Goal: Task Accomplishment & Management: Use online tool/utility

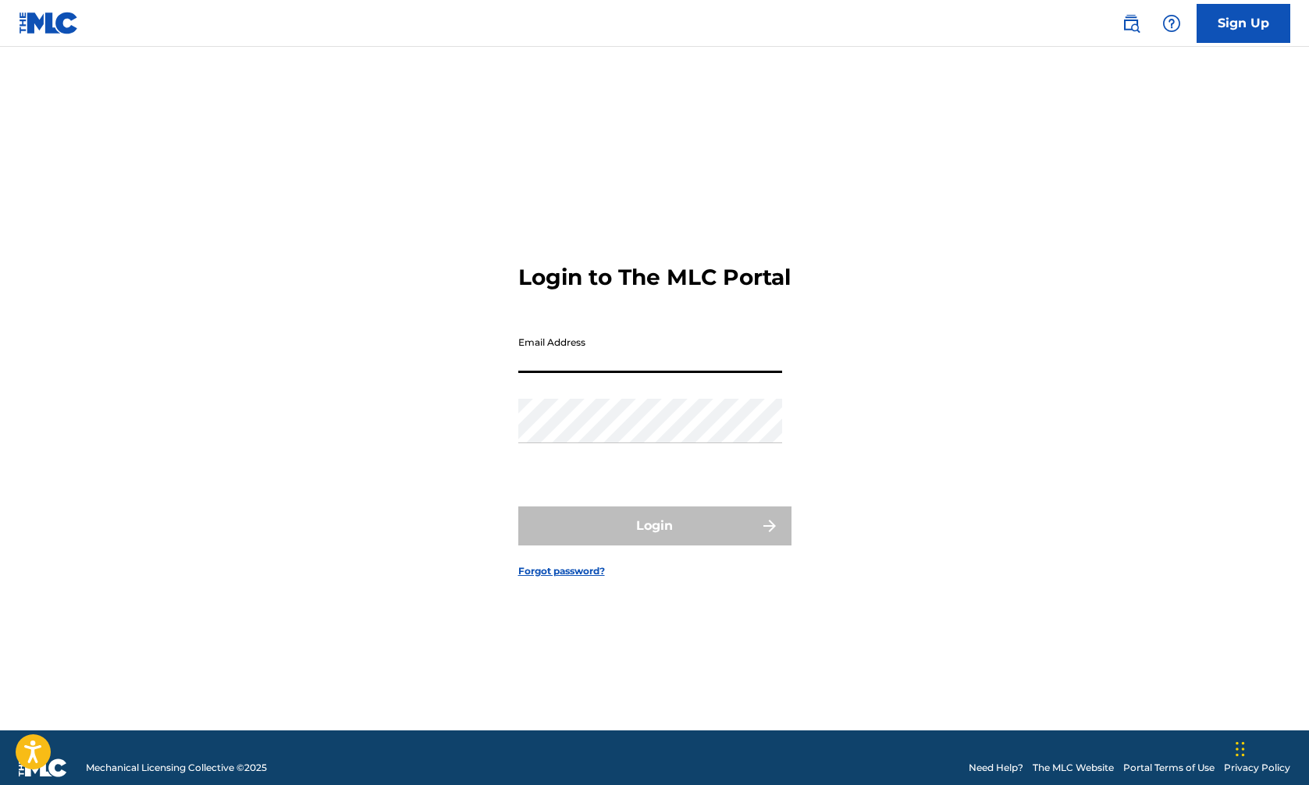
click at [627, 366] on input "Email Address" at bounding box center [650, 351] width 264 height 44
type input "JON4RISEUP@aol.com"
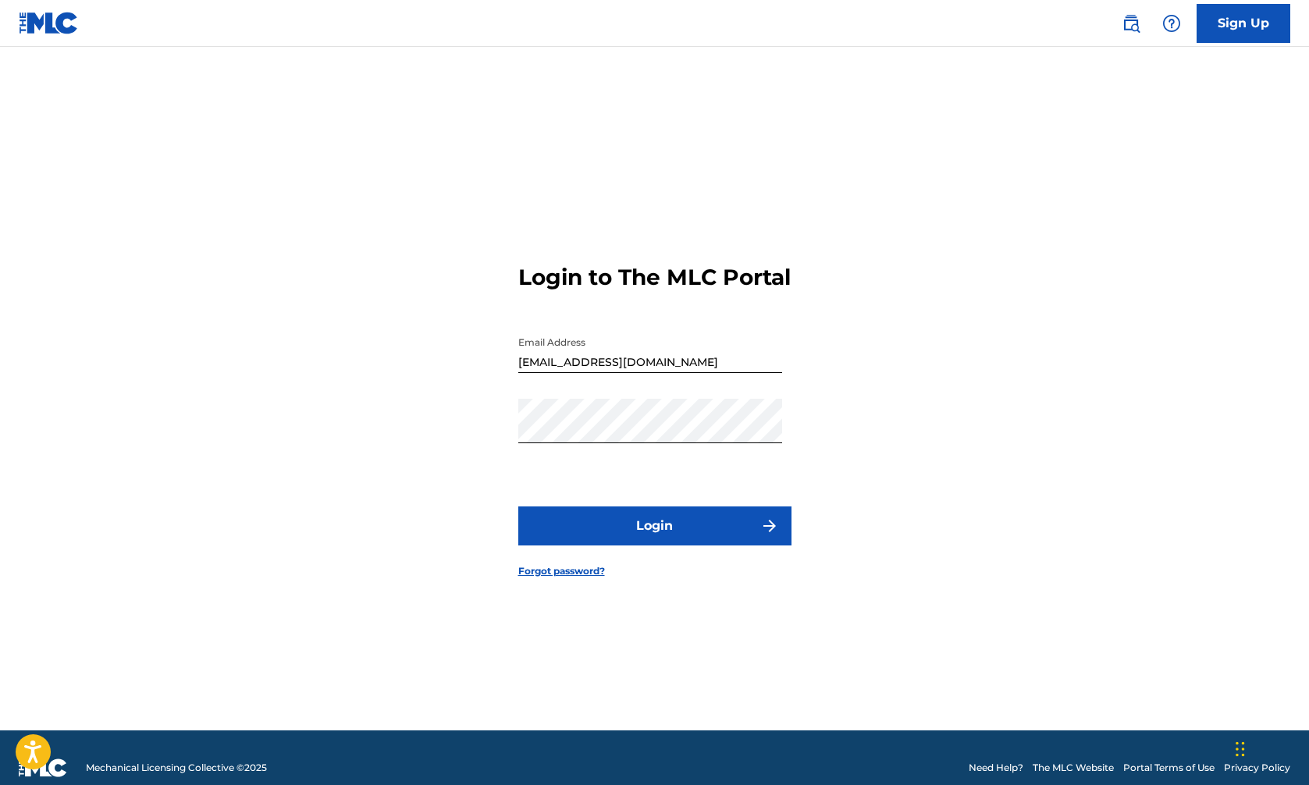
click at [651, 540] on button "Login" at bounding box center [654, 526] width 273 height 39
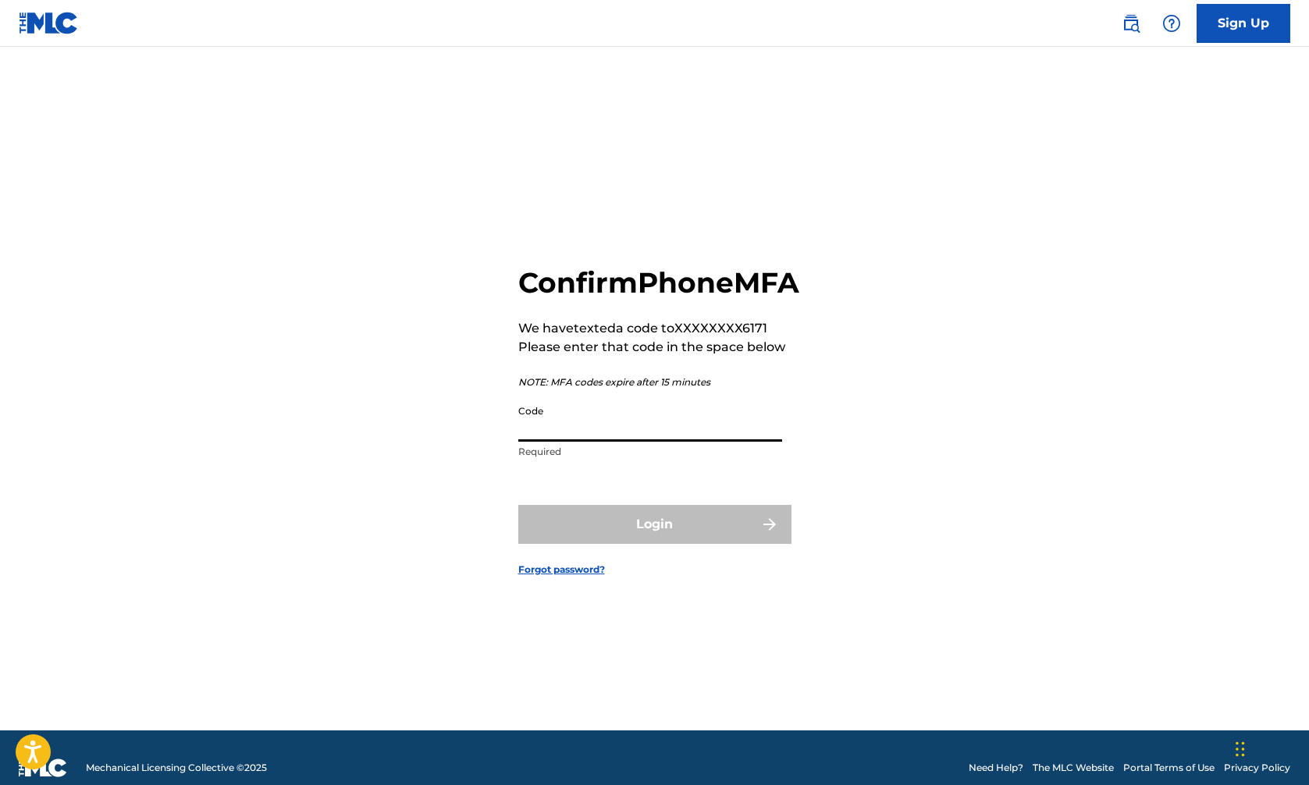
click at [561, 439] on input "Code" at bounding box center [650, 419] width 264 height 44
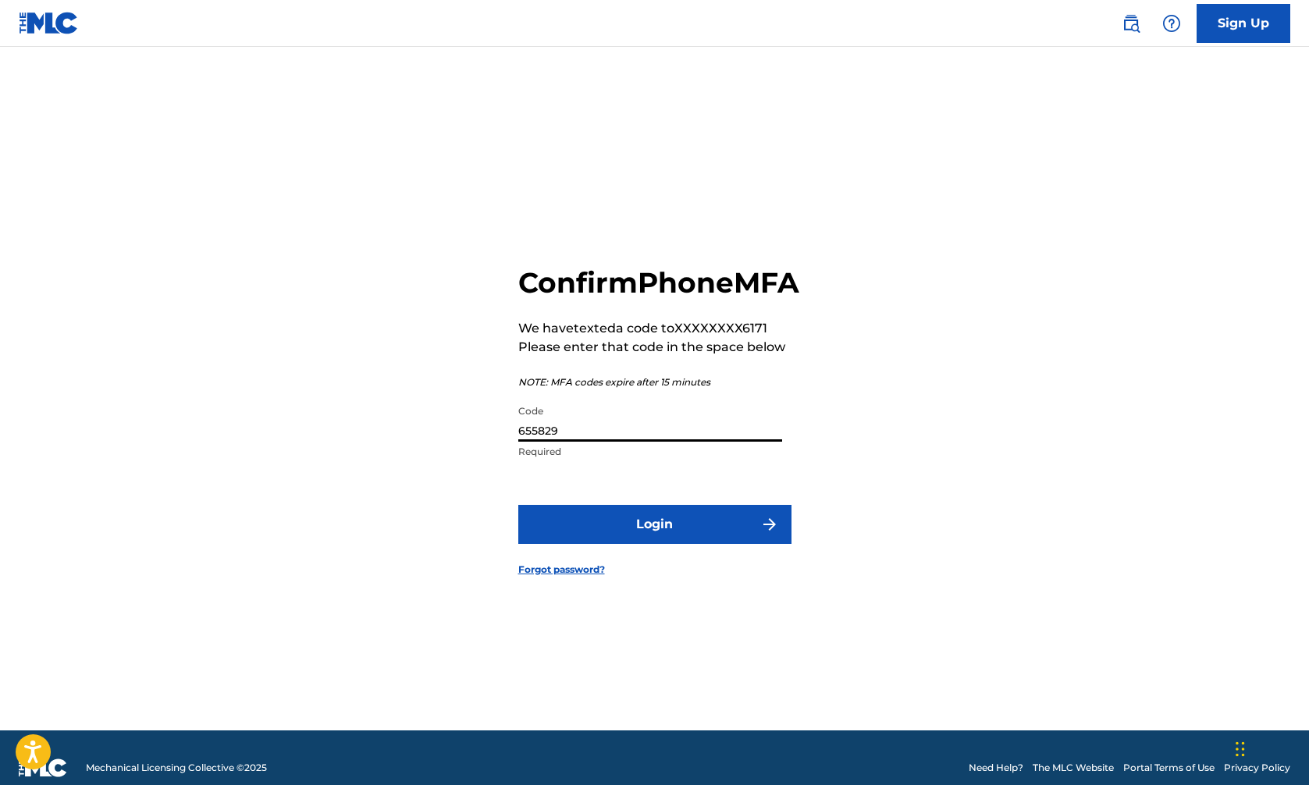
type input "655829"
click at [660, 540] on button "Login" at bounding box center [654, 524] width 273 height 39
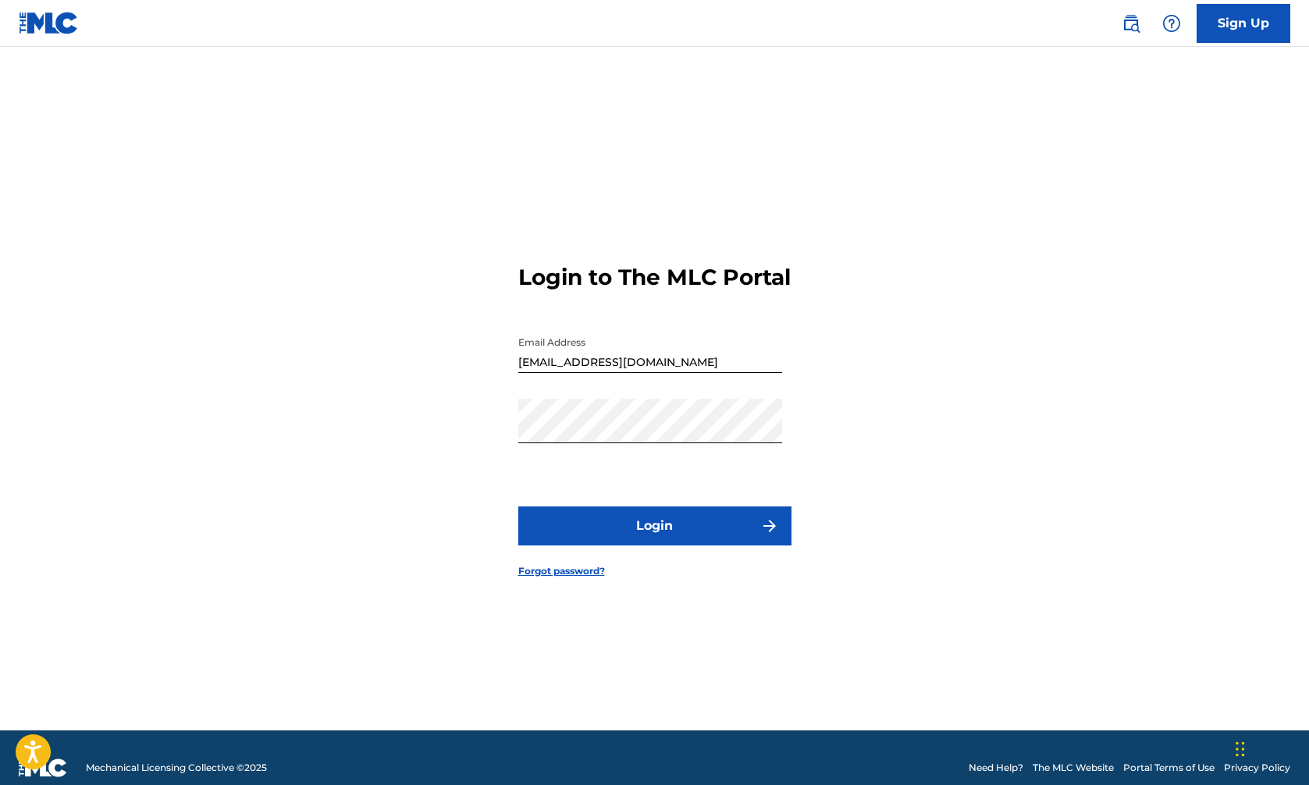
click at [654, 542] on button "Login" at bounding box center [654, 526] width 273 height 39
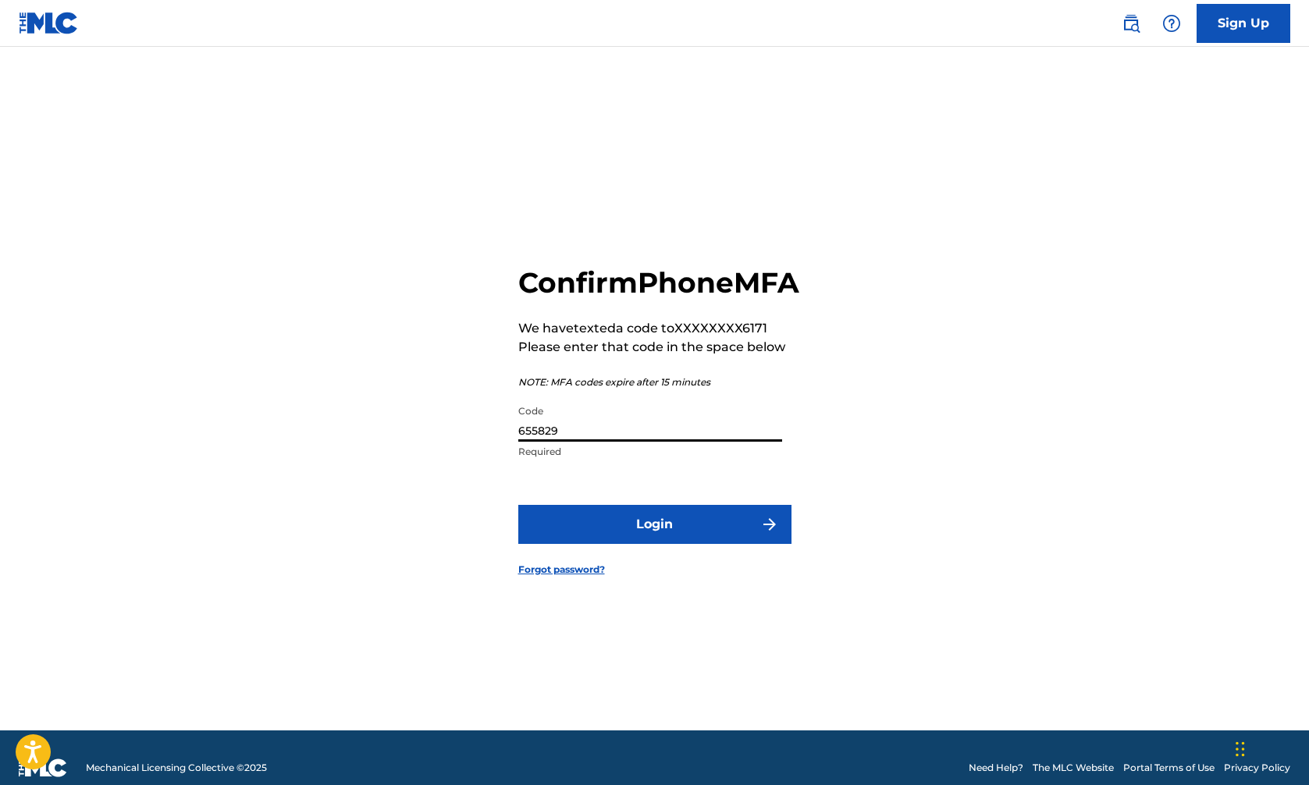
drag, startPoint x: 567, startPoint y: 448, endPoint x: 500, endPoint y: 446, distance: 66.4
click at [500, 446] on div "Confirm Phone MFA We have texted a code to XXXXXXXX6171 Please enter that code …" at bounding box center [654, 408] width 1093 height 645
type input "424630"
click at [658, 544] on button "Login" at bounding box center [654, 524] width 273 height 39
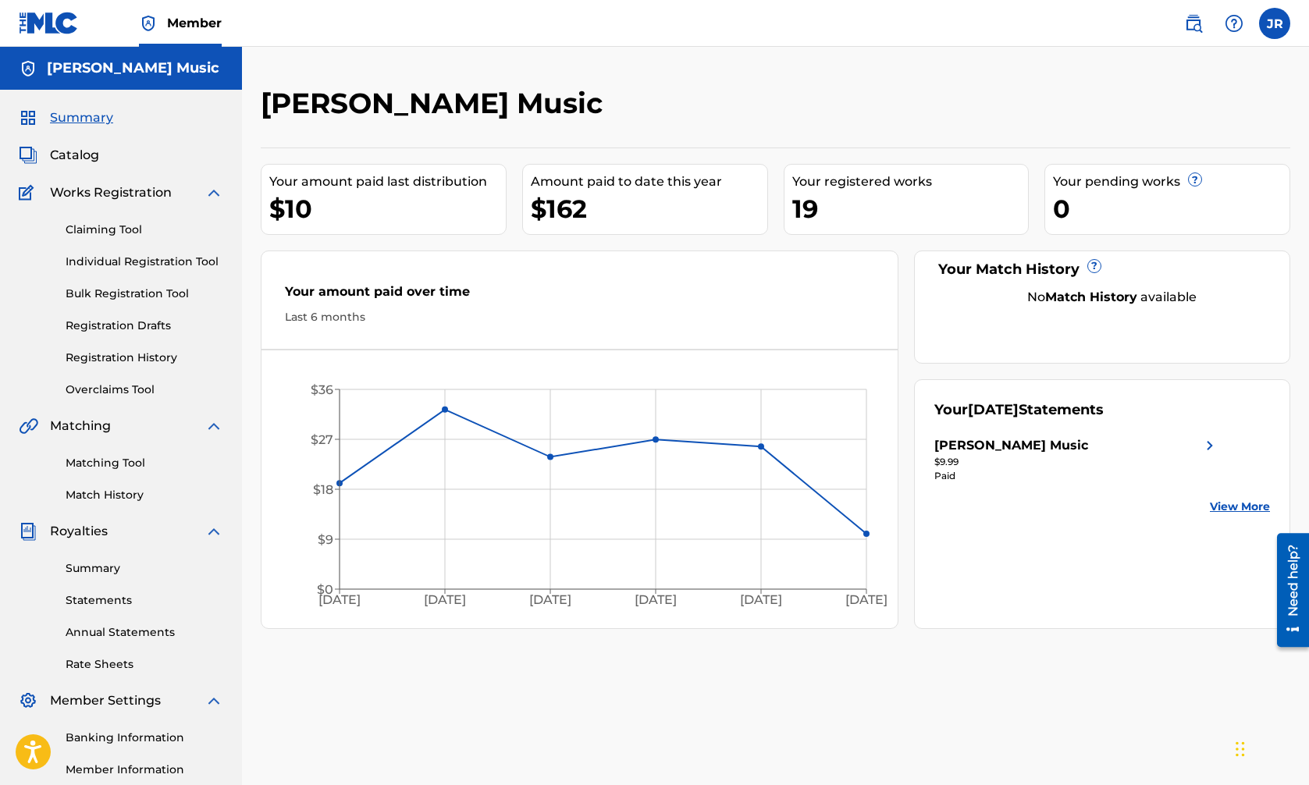
scroll to position [1, 0]
click at [119, 357] on link "Registration History" at bounding box center [145, 357] width 158 height 16
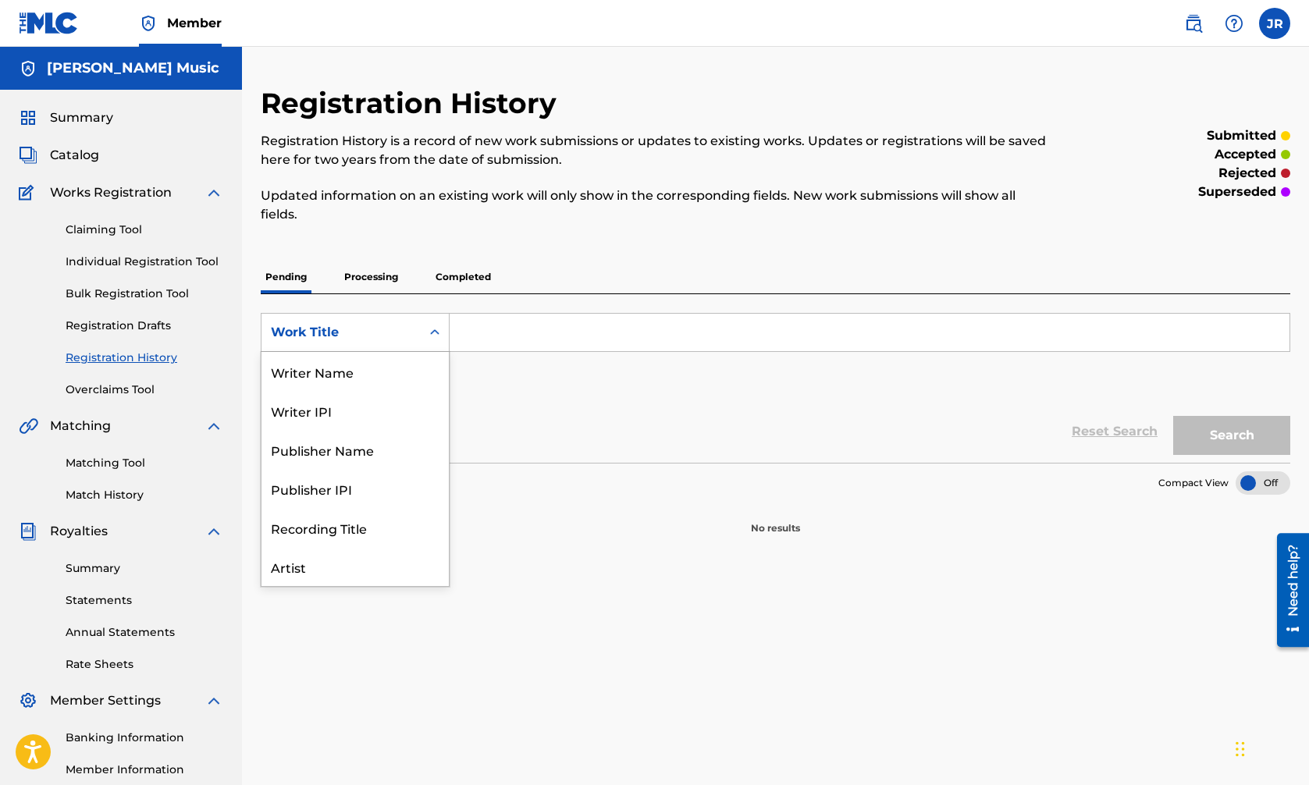
click at [372, 329] on div "Work Title" at bounding box center [341, 332] width 140 height 19
click at [325, 568] on div "Work Title" at bounding box center [354, 566] width 187 height 39
click at [432, 331] on icon "Search Form" at bounding box center [434, 331] width 9 height 5
click at [344, 375] on div "Publisher Name" at bounding box center [354, 371] width 187 height 39
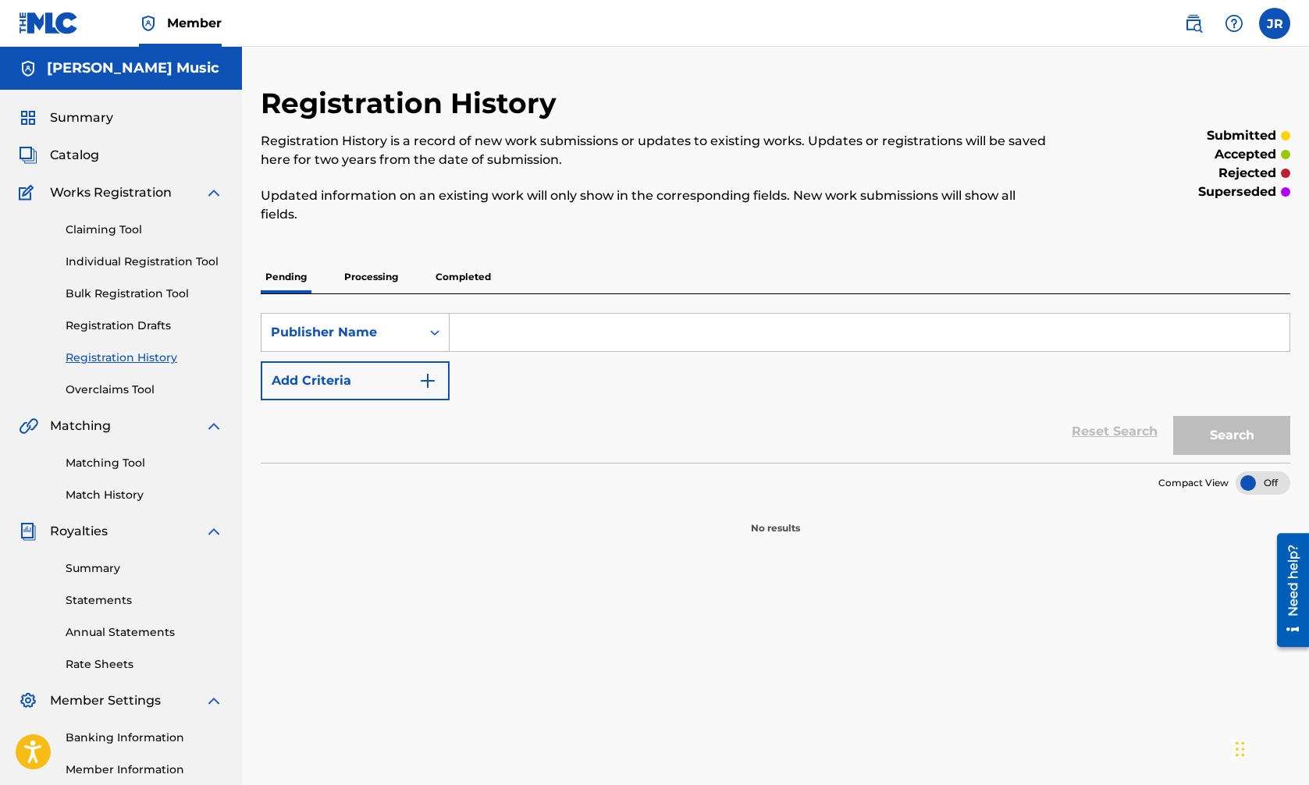
click at [473, 328] on input "Search Form" at bounding box center [870, 332] width 840 height 37
type input "lutz music"
click at [429, 381] on img "Search Form" at bounding box center [427, 381] width 19 height 19
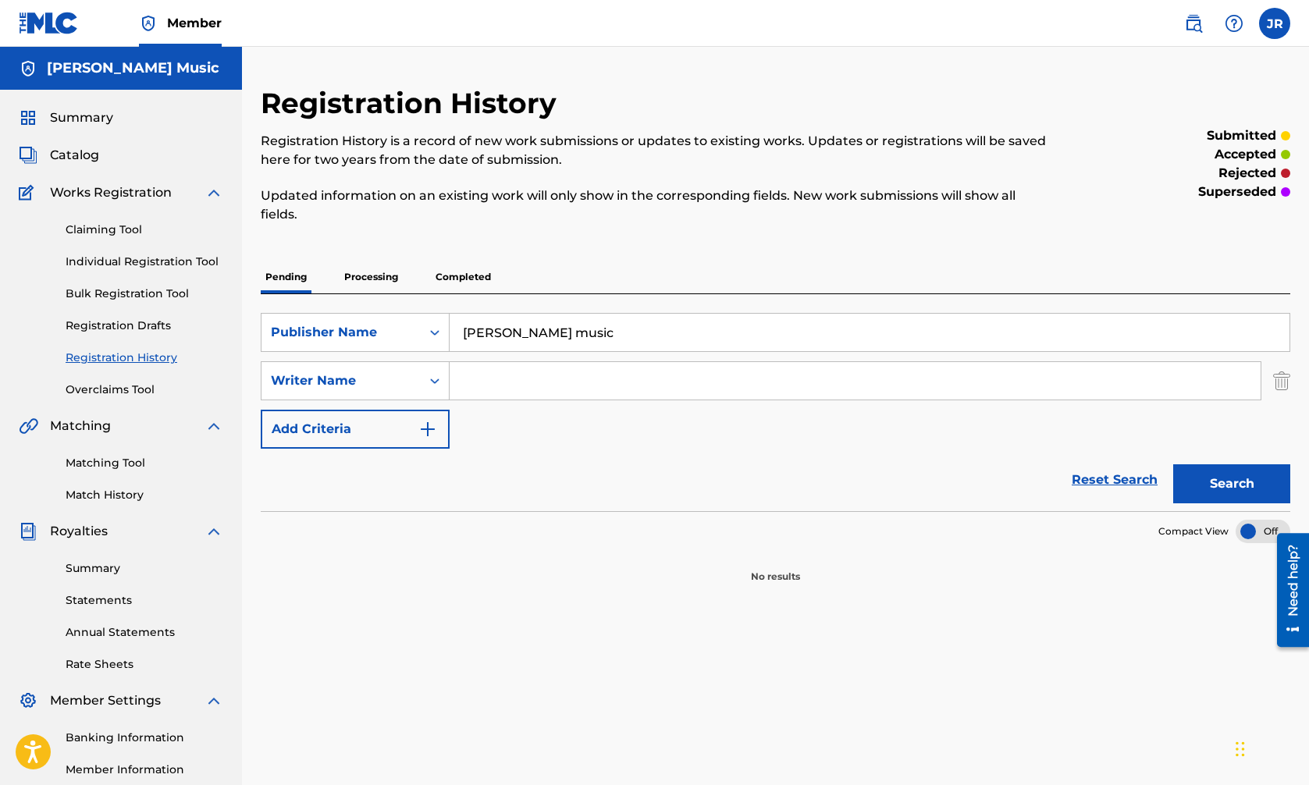
click at [478, 378] on input "Search Form" at bounding box center [855, 380] width 811 height 37
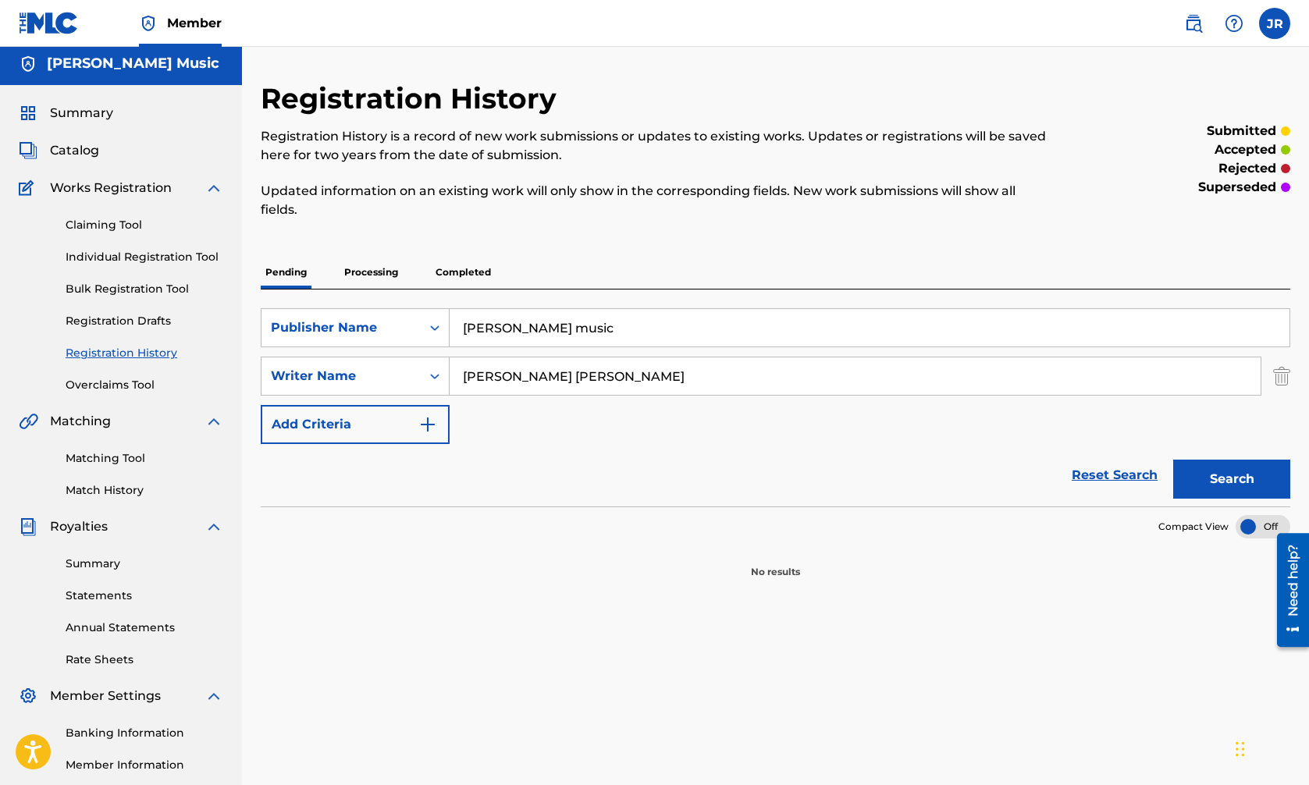
type input "francis john ritter"
click at [428, 421] on img "Search Form" at bounding box center [427, 424] width 19 height 19
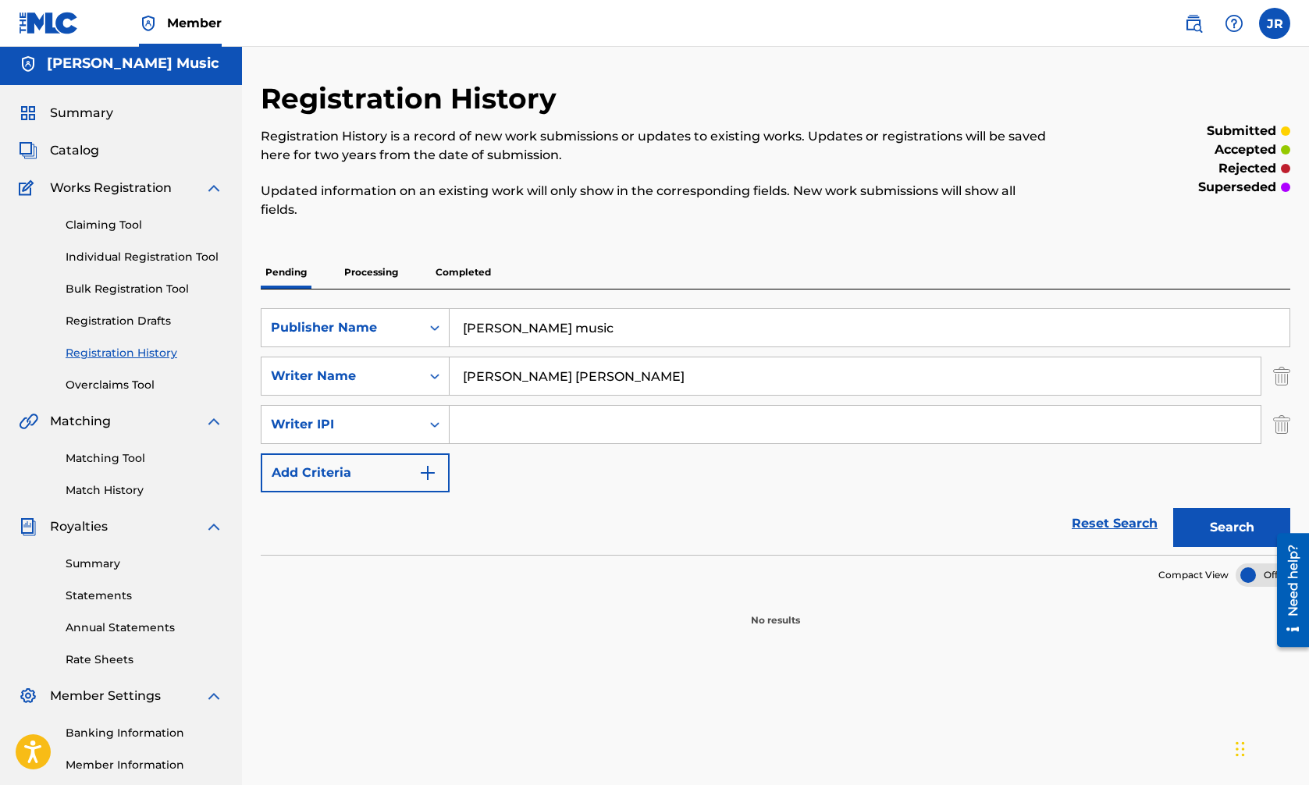
click at [429, 475] on img "Search Form" at bounding box center [427, 473] width 19 height 19
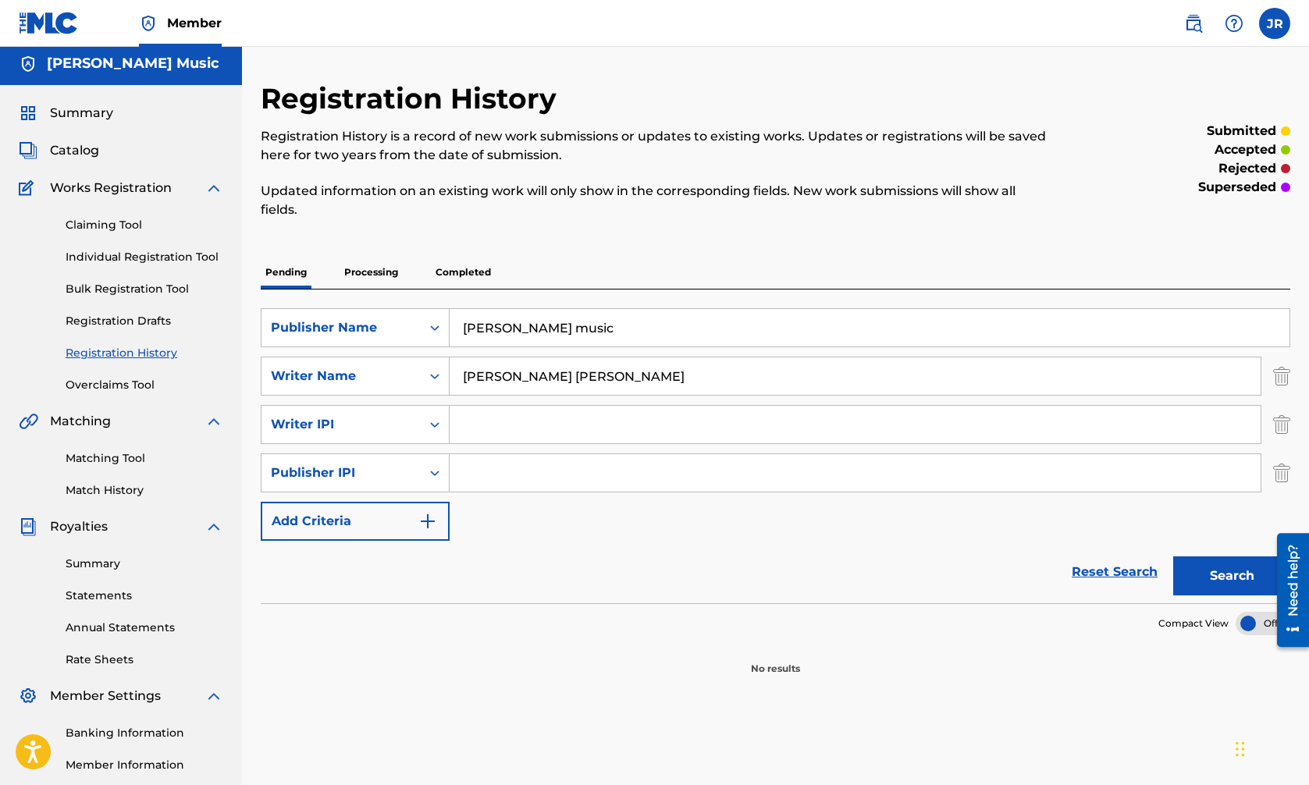
click at [460, 474] on input "Search Form" at bounding box center [855, 472] width 811 height 37
type input "lutz music"
click at [426, 521] on img "Search Form" at bounding box center [427, 520] width 19 height 19
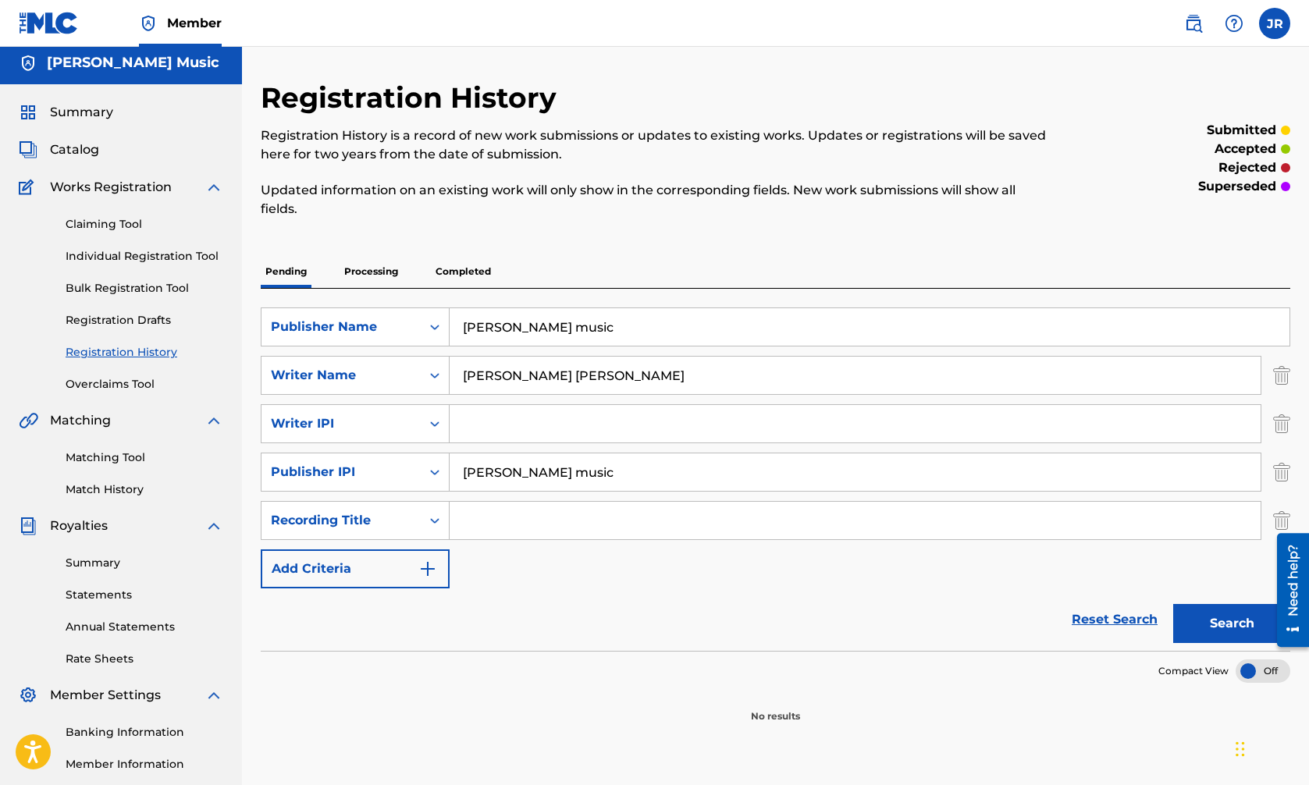
click at [473, 520] on input "Search Form" at bounding box center [855, 520] width 811 height 37
type input "Ain't No Coinkadink"
click at [430, 571] on img "Search Form" at bounding box center [427, 569] width 19 height 19
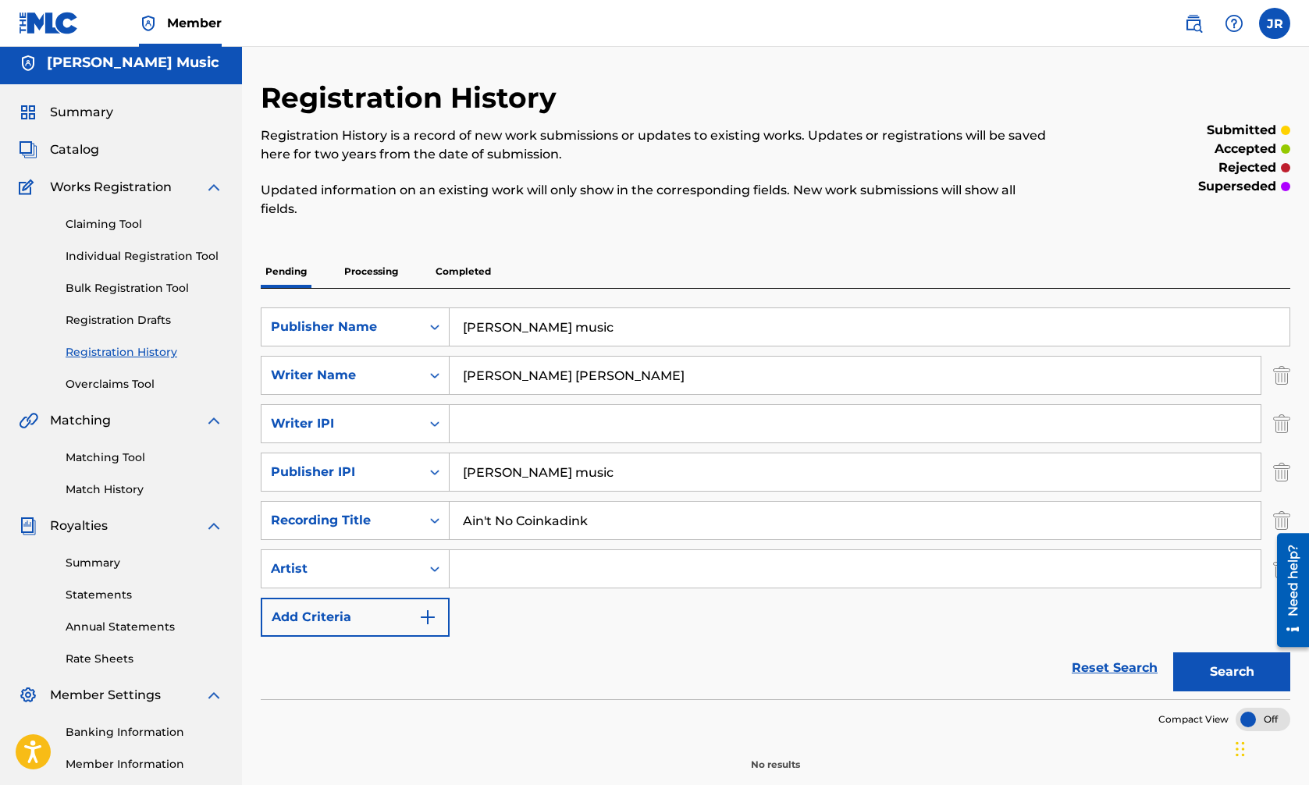
click at [478, 571] on input "Search Form" at bounding box center [855, 568] width 811 height 37
type input "unknown"
click at [433, 613] on img "Search Form" at bounding box center [427, 617] width 19 height 19
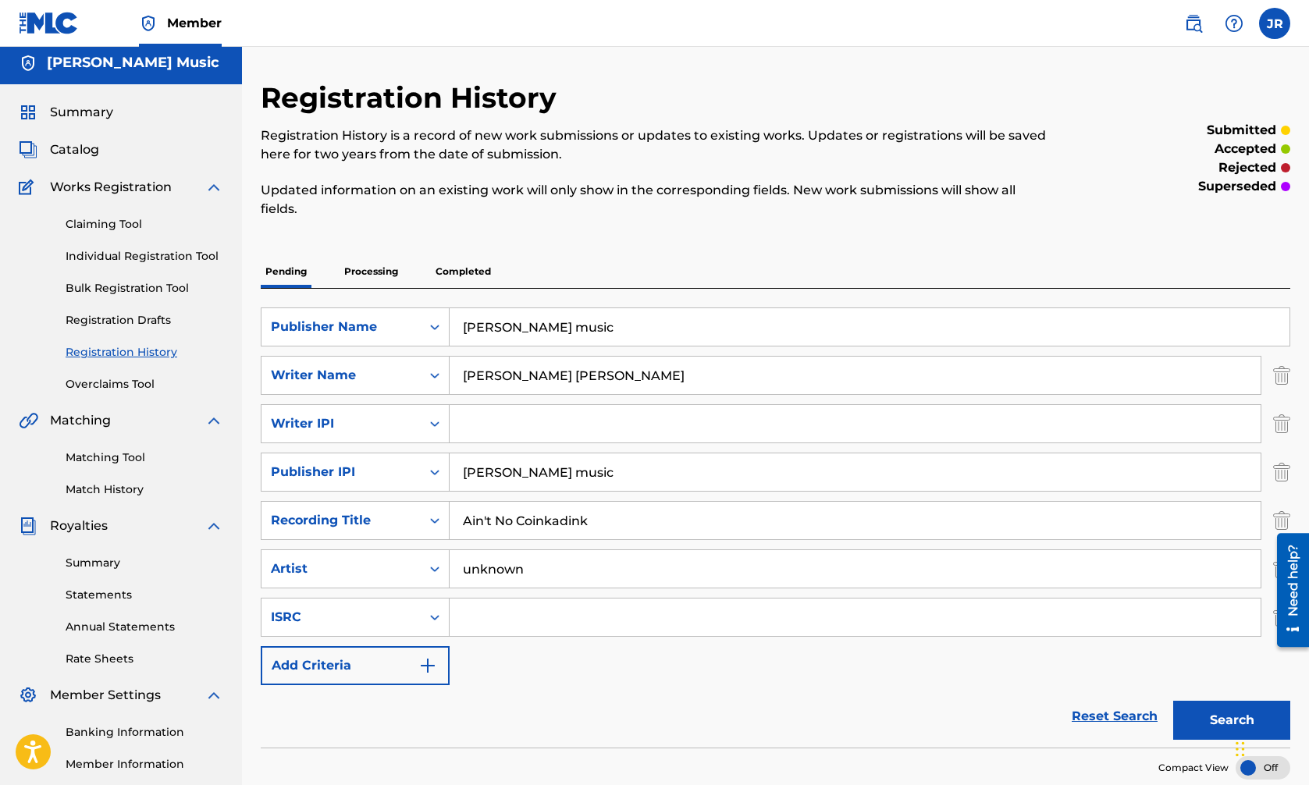
click at [429, 661] on img "Search Form" at bounding box center [427, 665] width 19 height 19
click at [431, 664] on img "Search Form" at bounding box center [427, 665] width 19 height 19
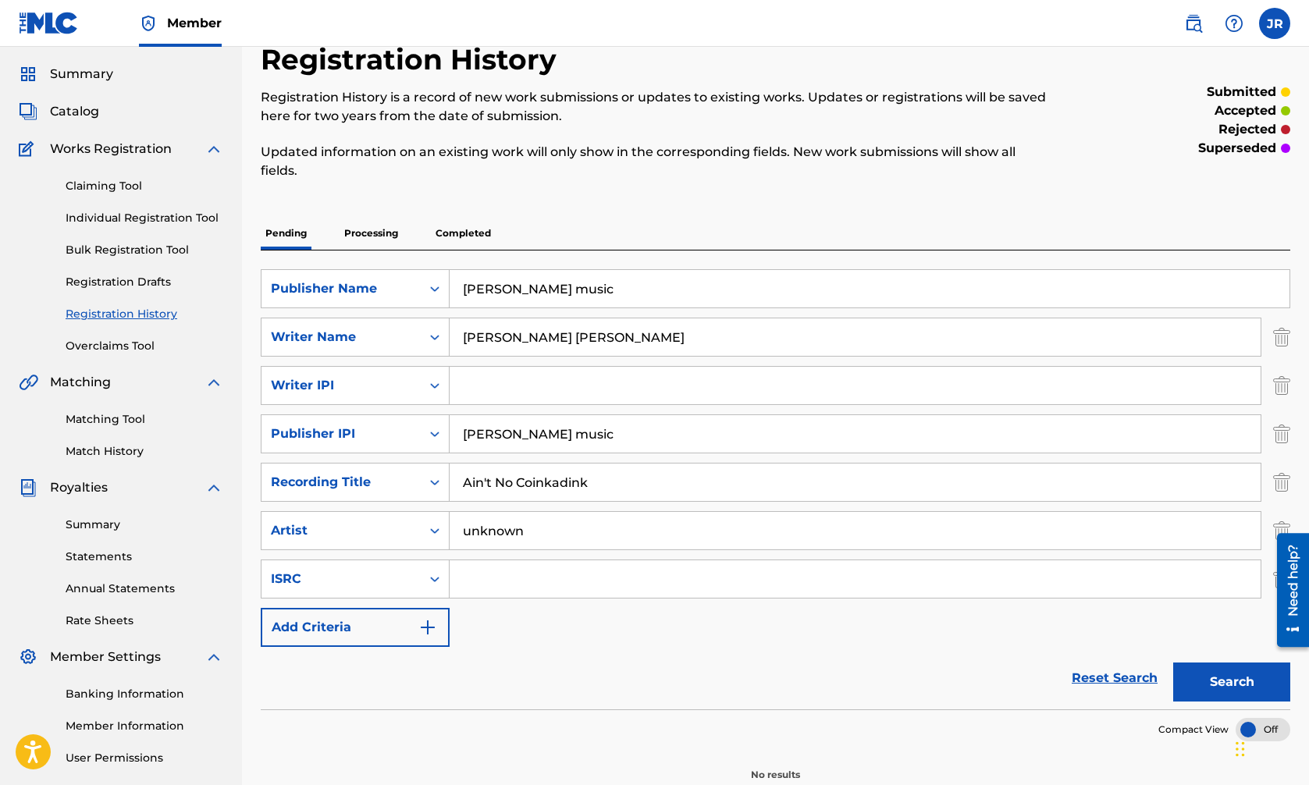
scroll to position [0, 0]
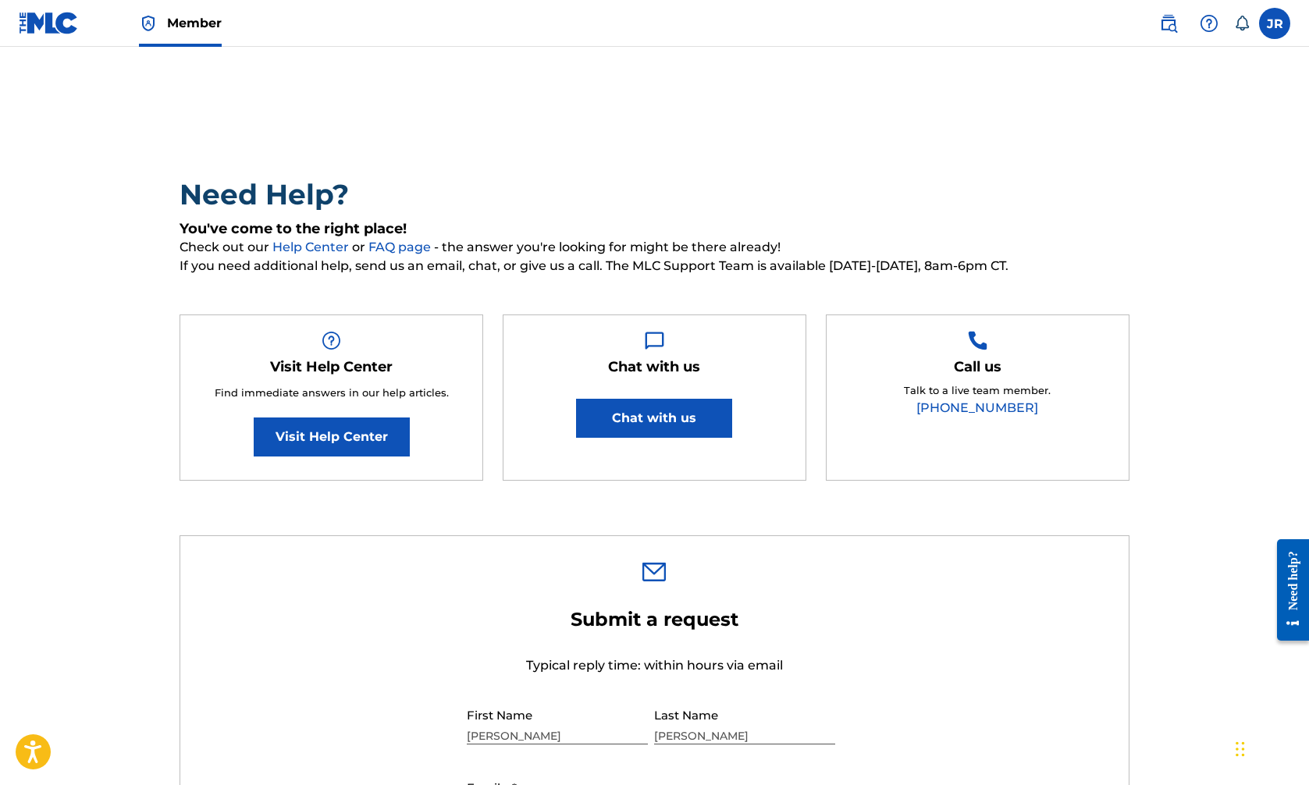
scroll to position [5, 0]
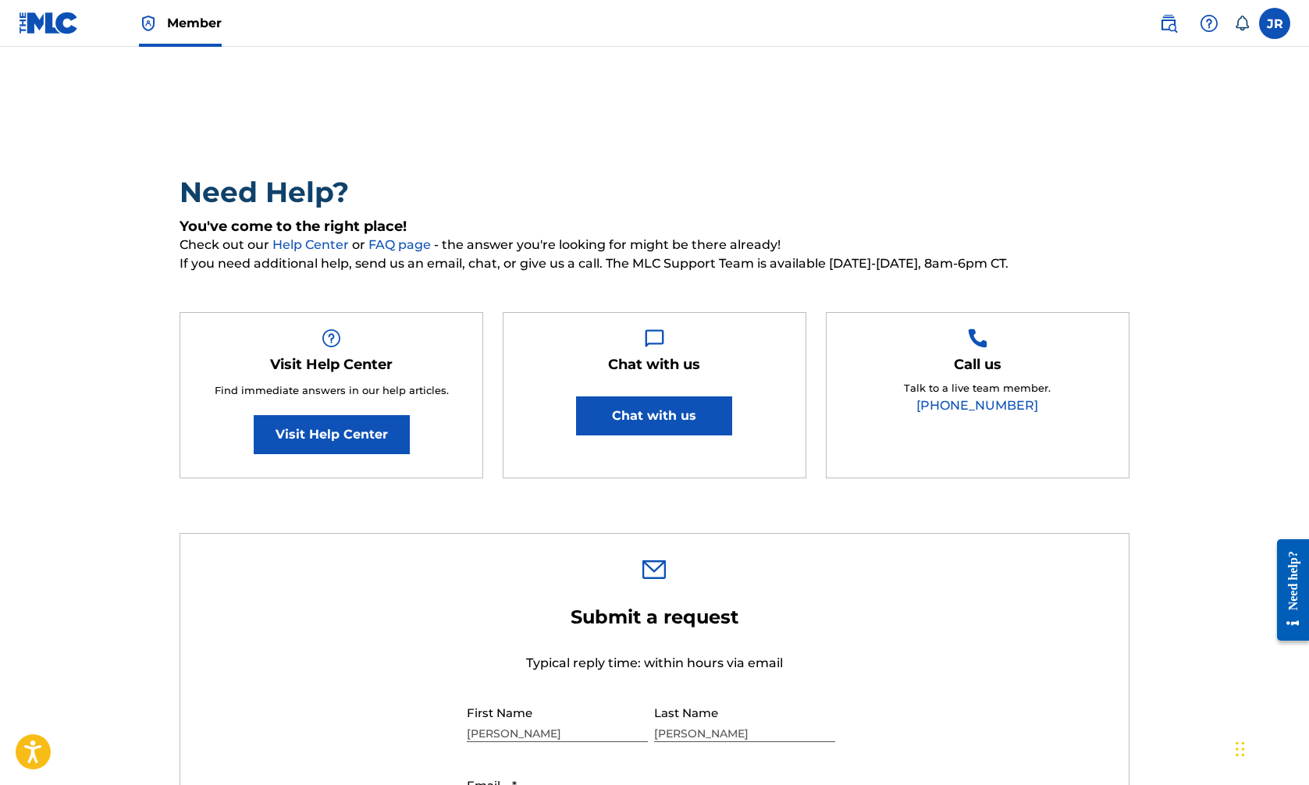
click at [660, 421] on button "Chat with us" at bounding box center [654, 416] width 156 height 39
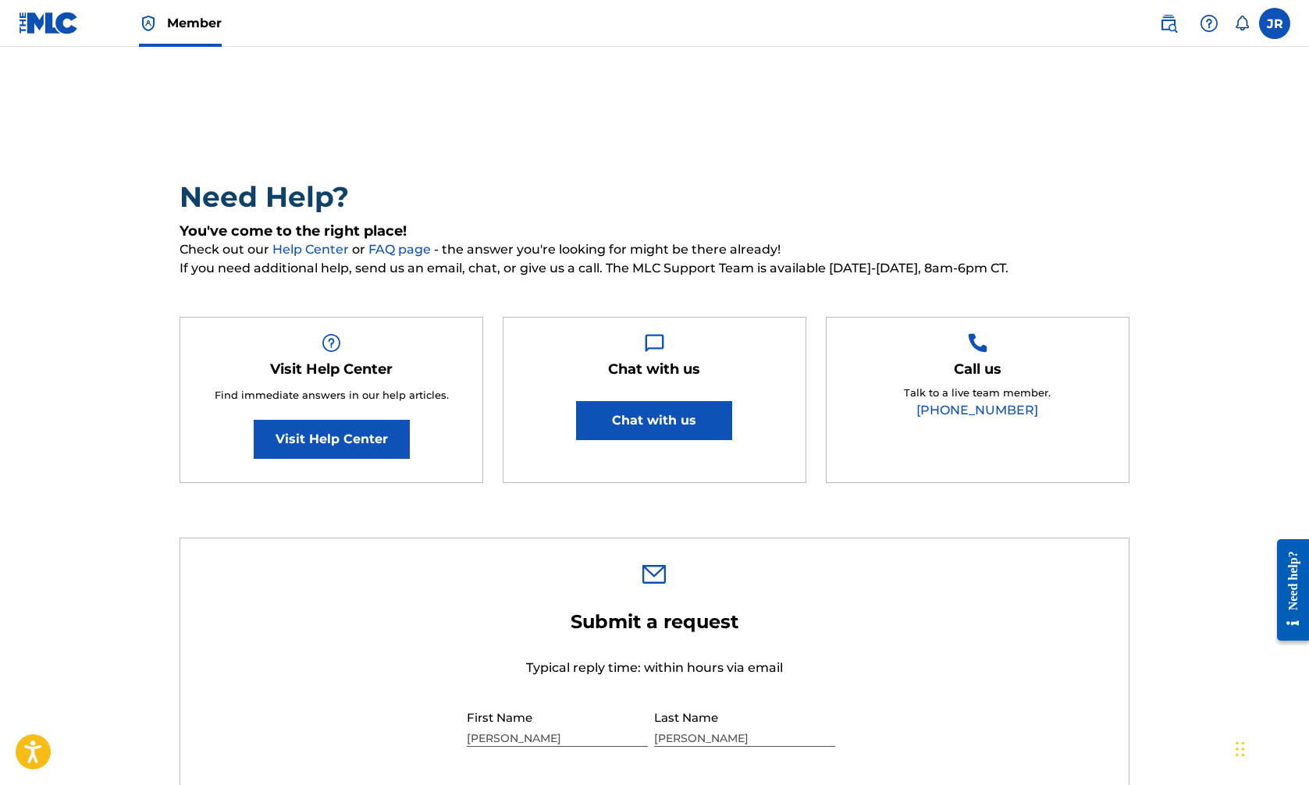
scroll to position [0, 0]
click at [60, 18] on img at bounding box center [49, 23] width 60 height 23
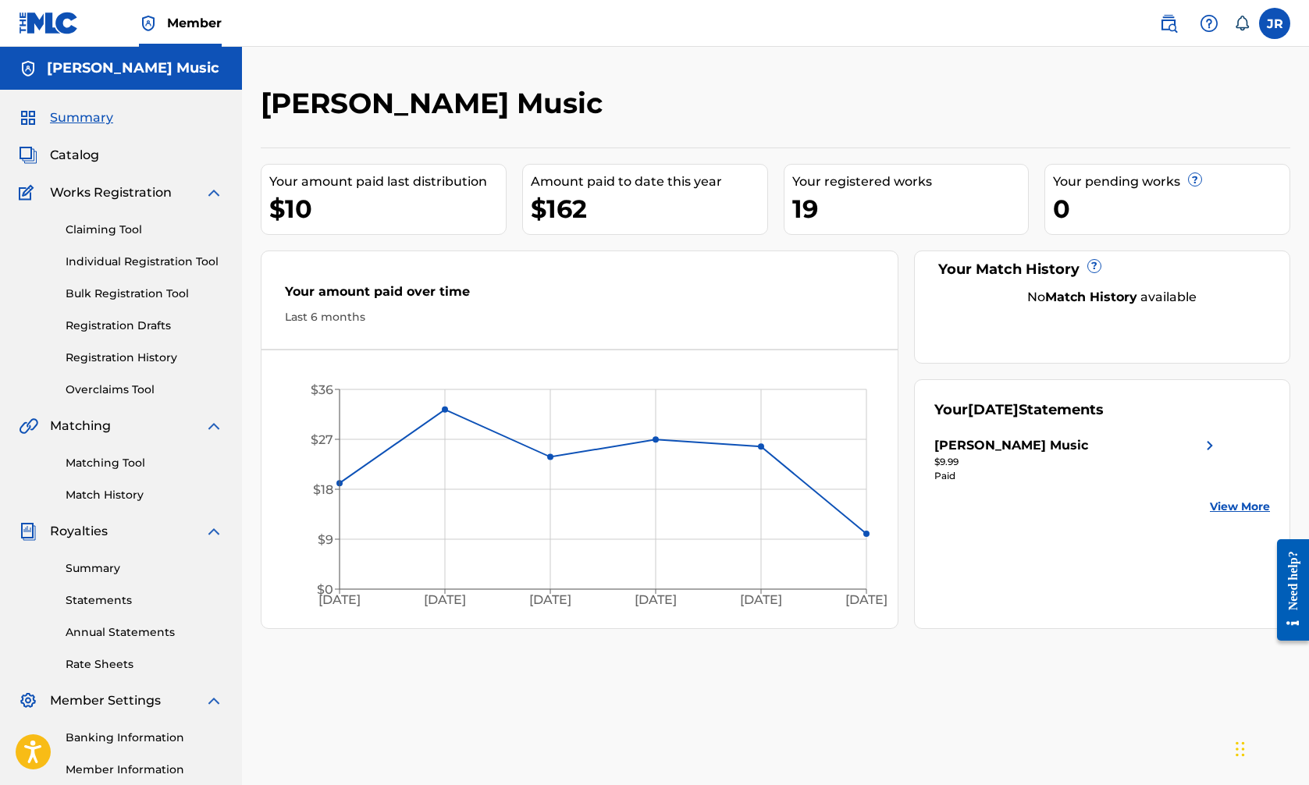
click at [153, 258] on link "Individual Registration Tool" at bounding box center [145, 262] width 158 height 16
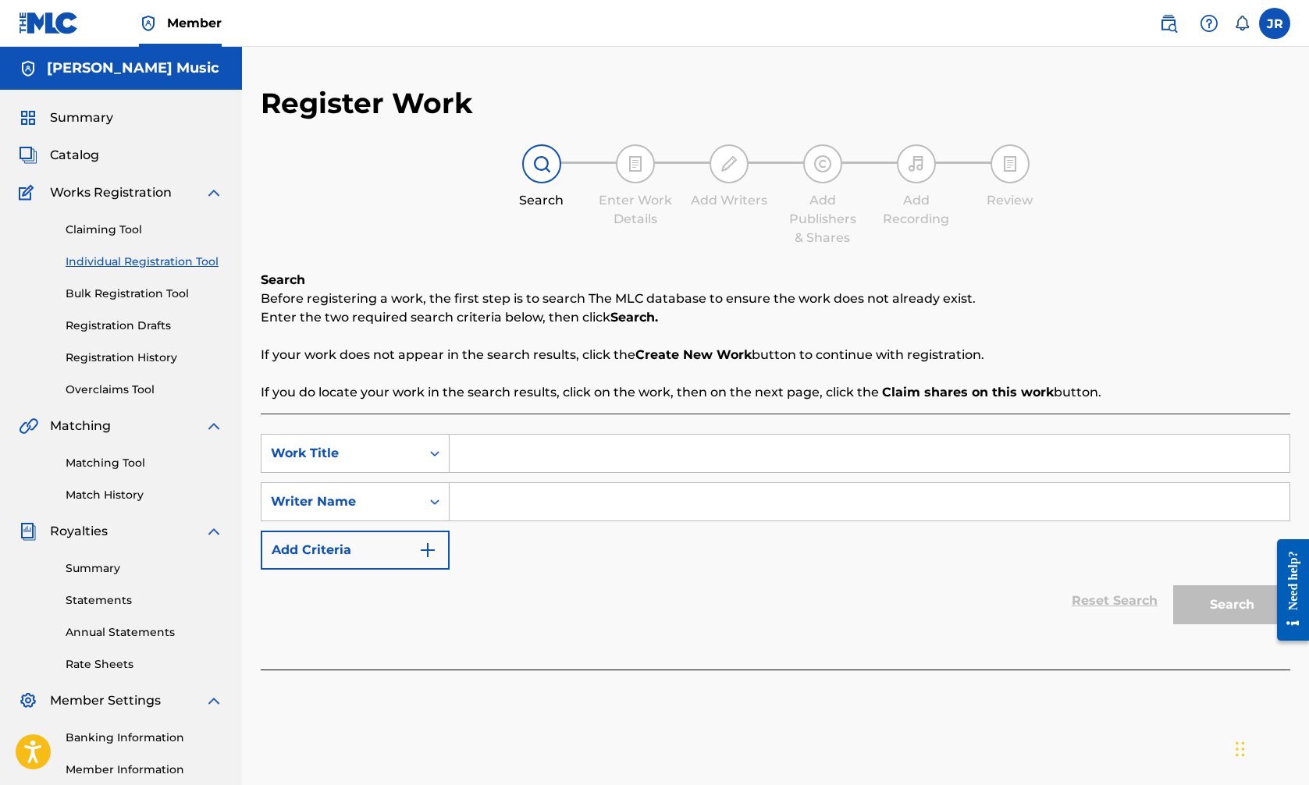
click at [432, 551] on img "Search Form" at bounding box center [427, 550] width 19 height 19
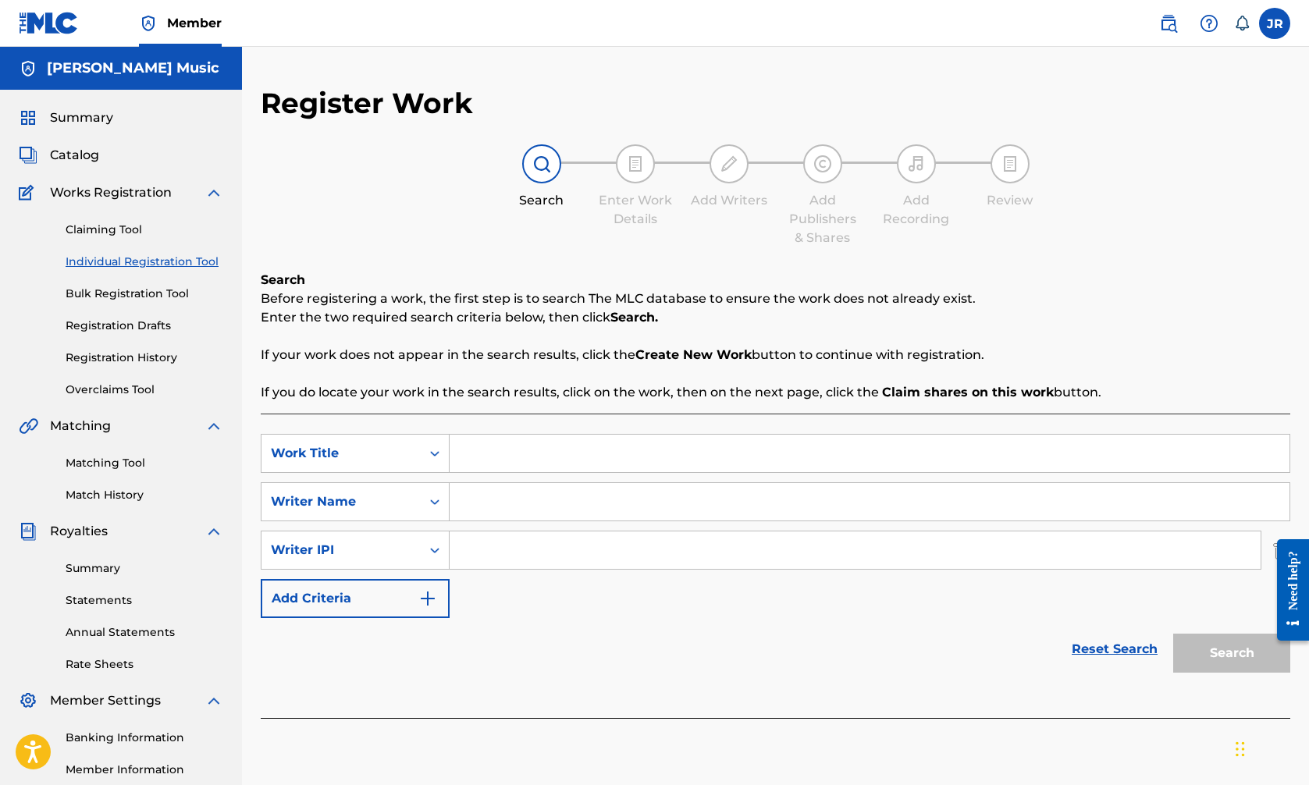
click at [436, 592] on img "Search Form" at bounding box center [427, 598] width 19 height 19
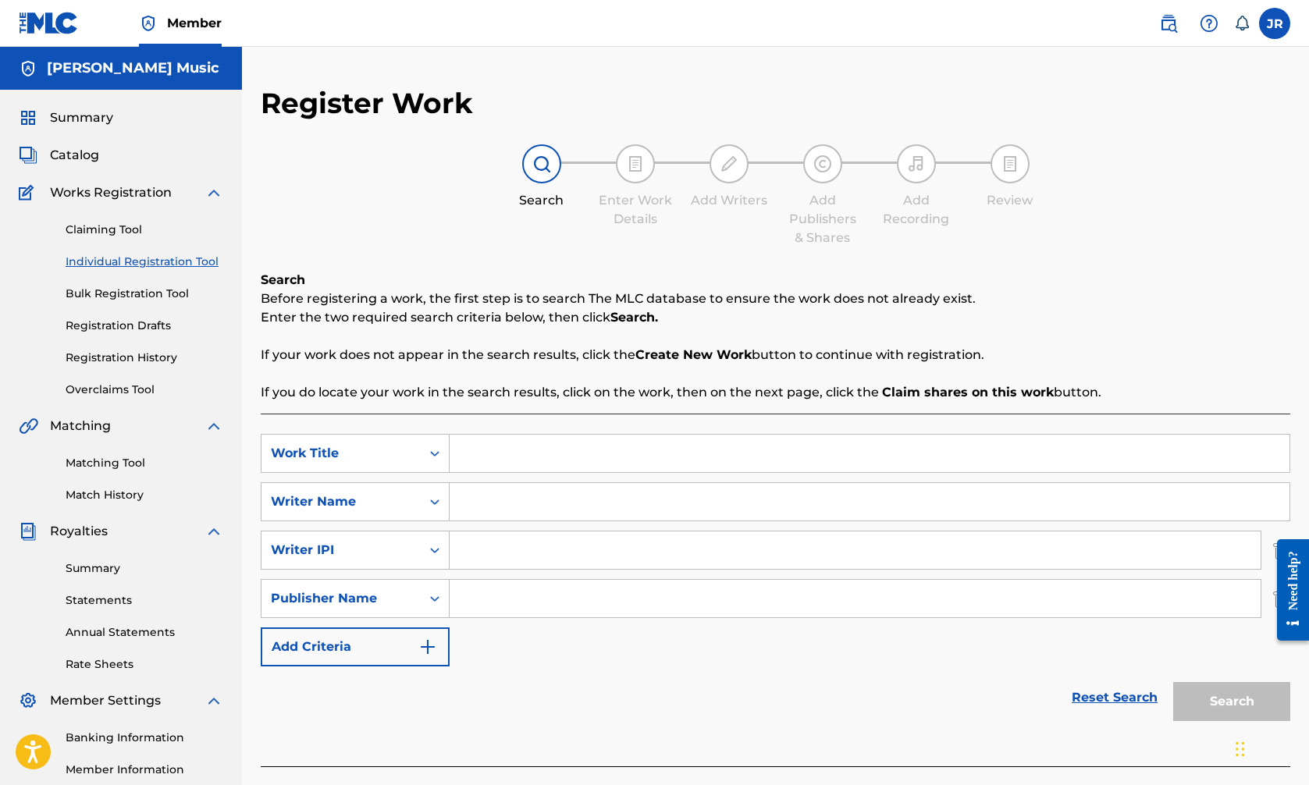
click at [434, 649] on img "Search Form" at bounding box center [427, 647] width 19 height 19
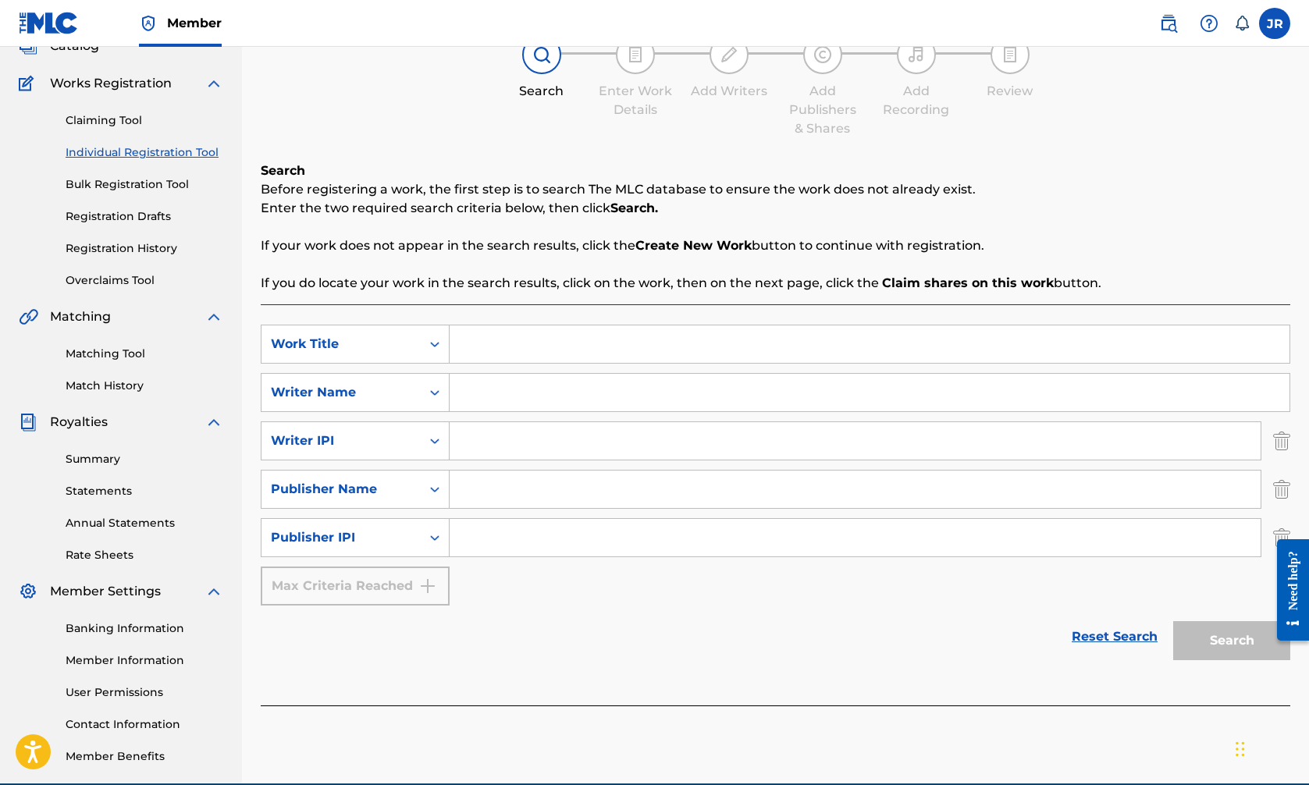
scroll to position [112, 0]
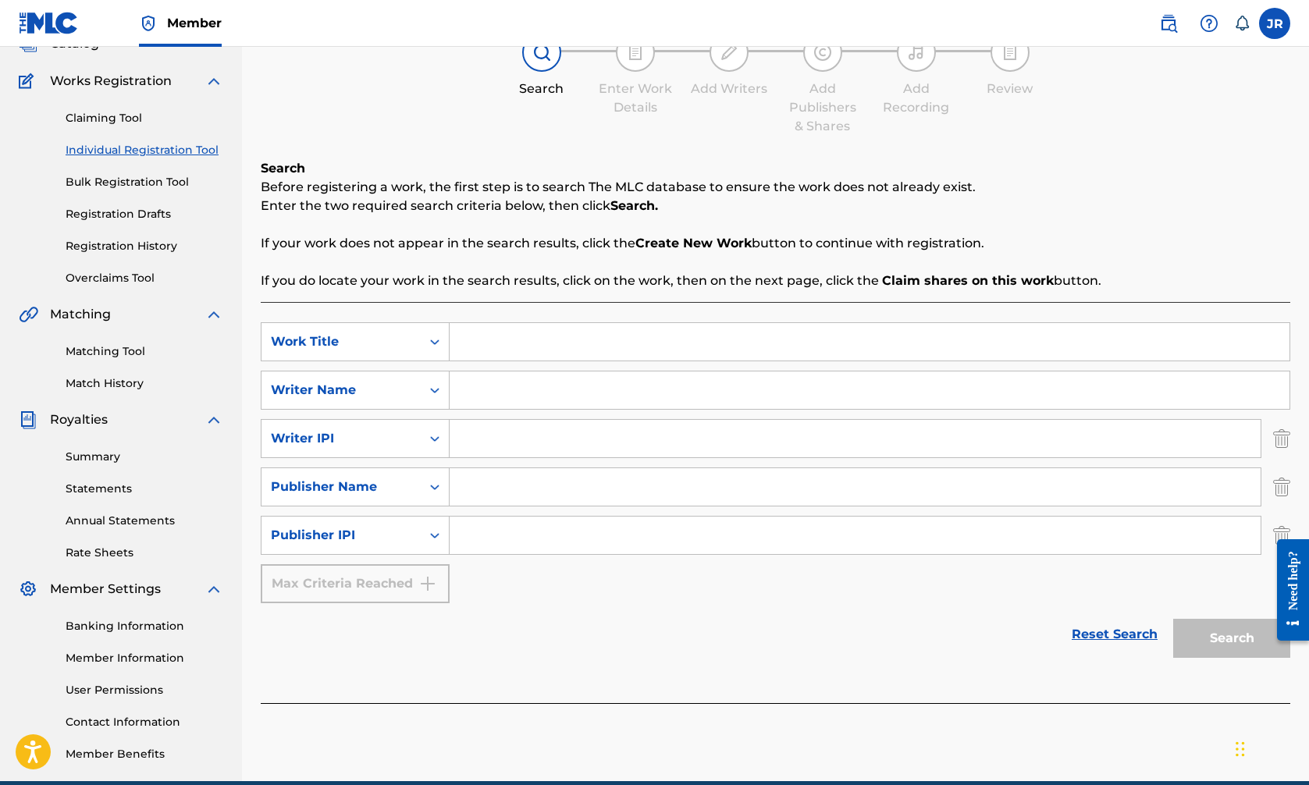
click at [429, 586] on div "Max Criteria Reached" at bounding box center [355, 583] width 189 height 39
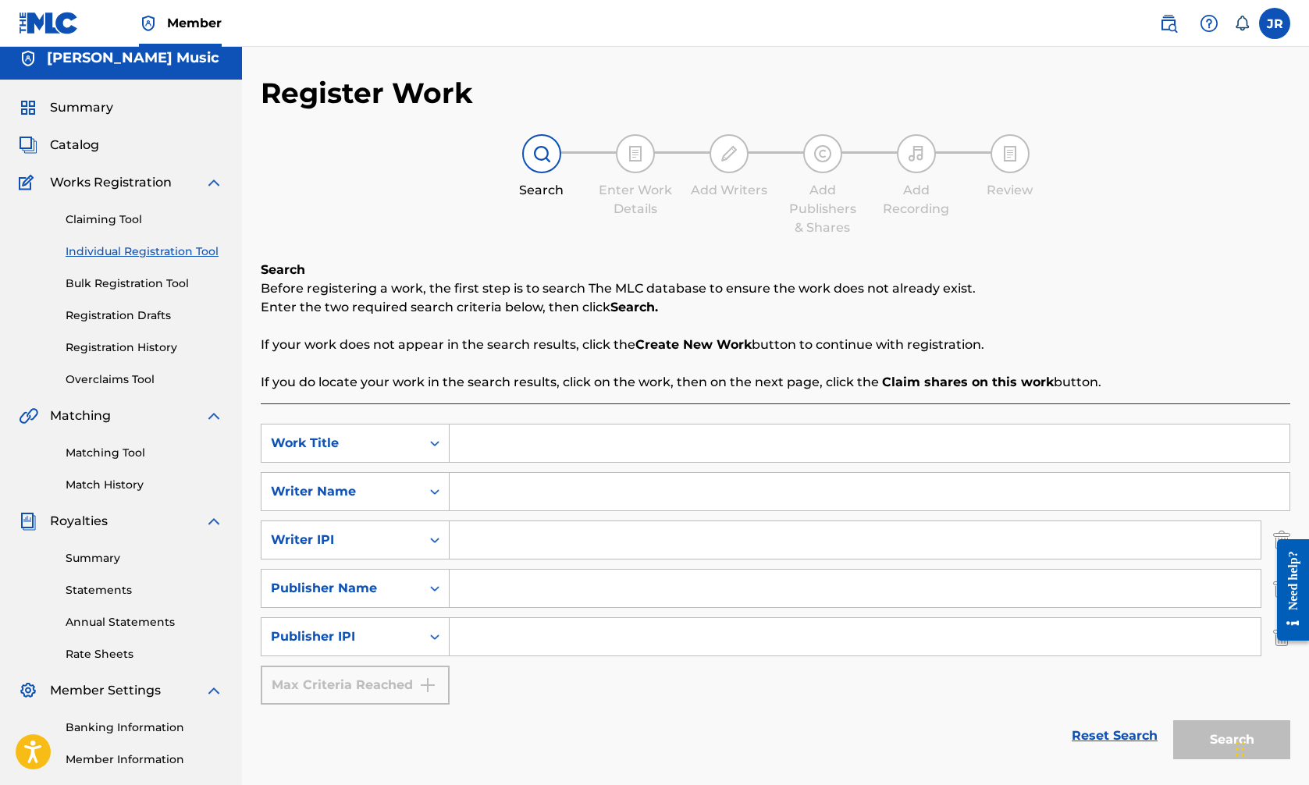
scroll to position [0, 0]
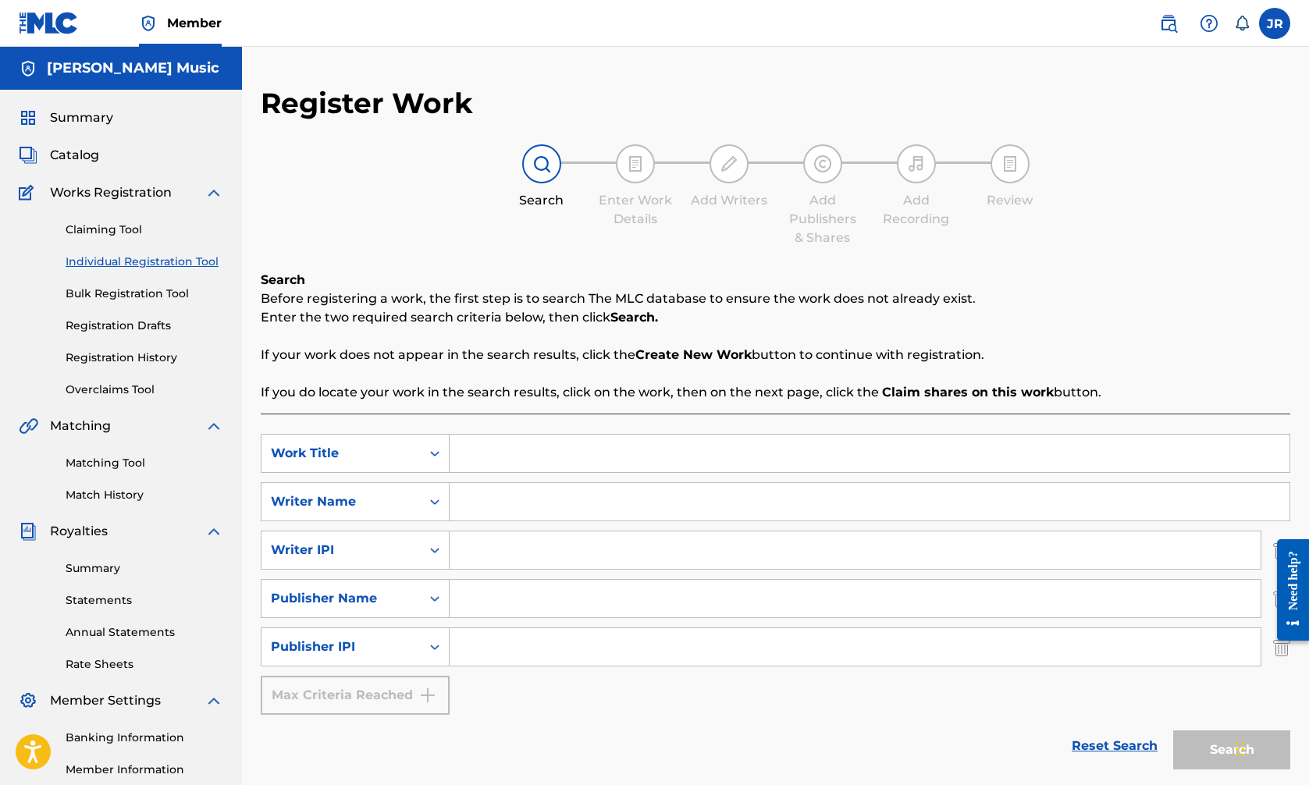
click at [136, 294] on link "Bulk Registration Tool" at bounding box center [145, 294] width 158 height 16
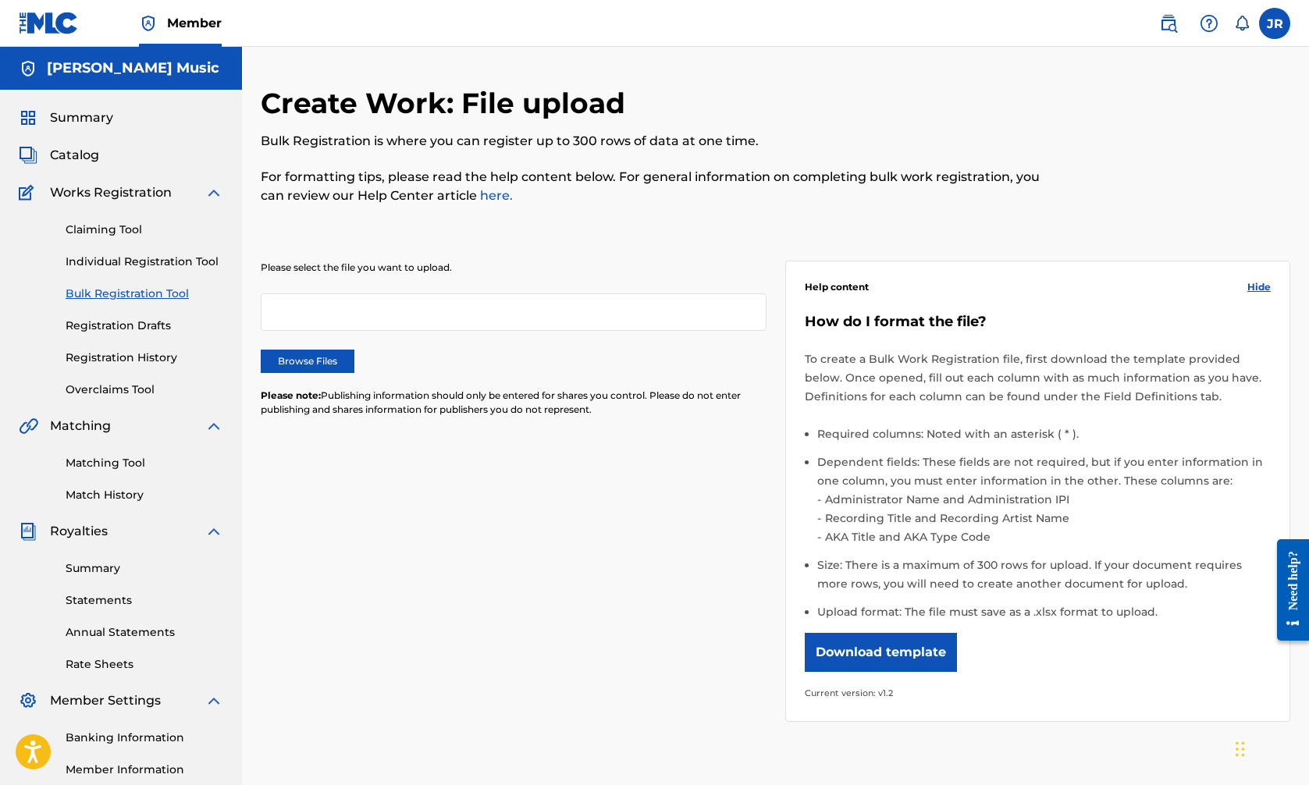
click at [118, 357] on link "Registration History" at bounding box center [145, 358] width 158 height 16
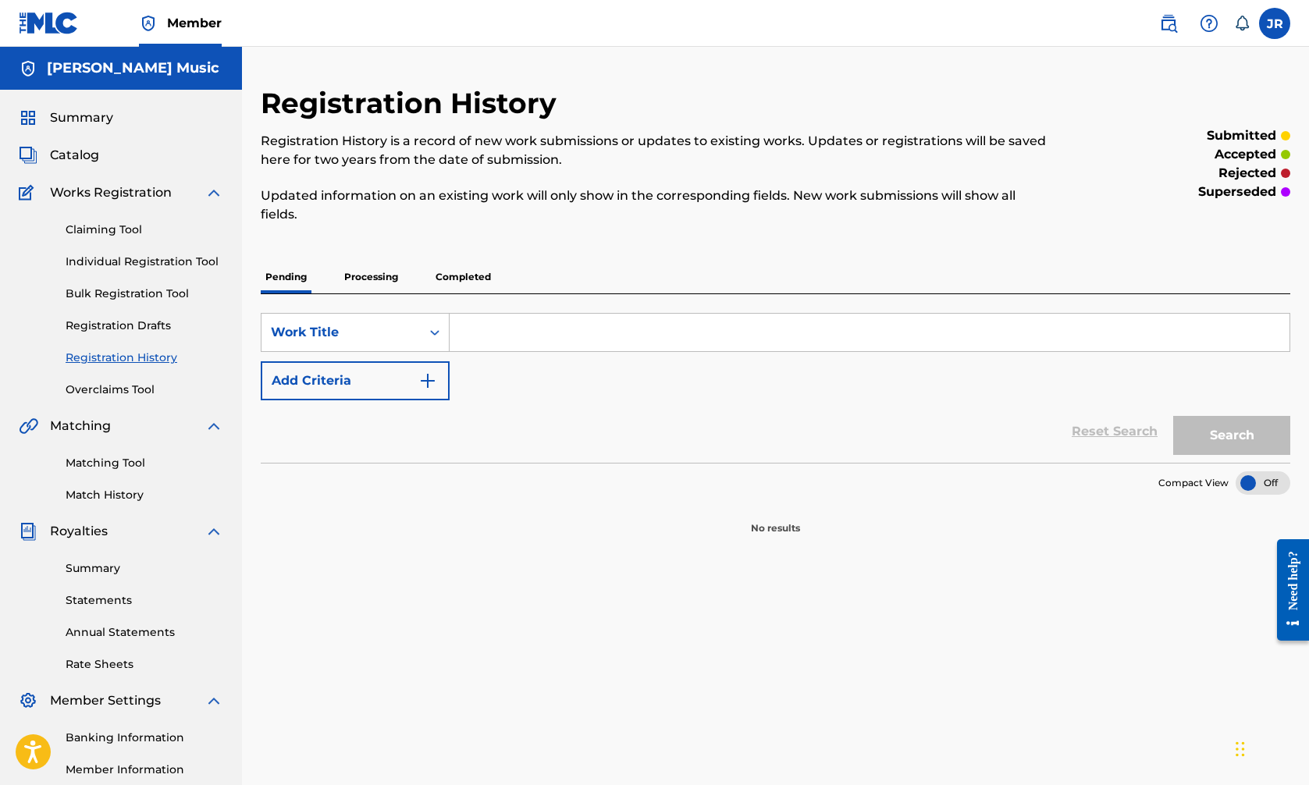
click at [421, 386] on img "Search Form" at bounding box center [427, 381] width 19 height 19
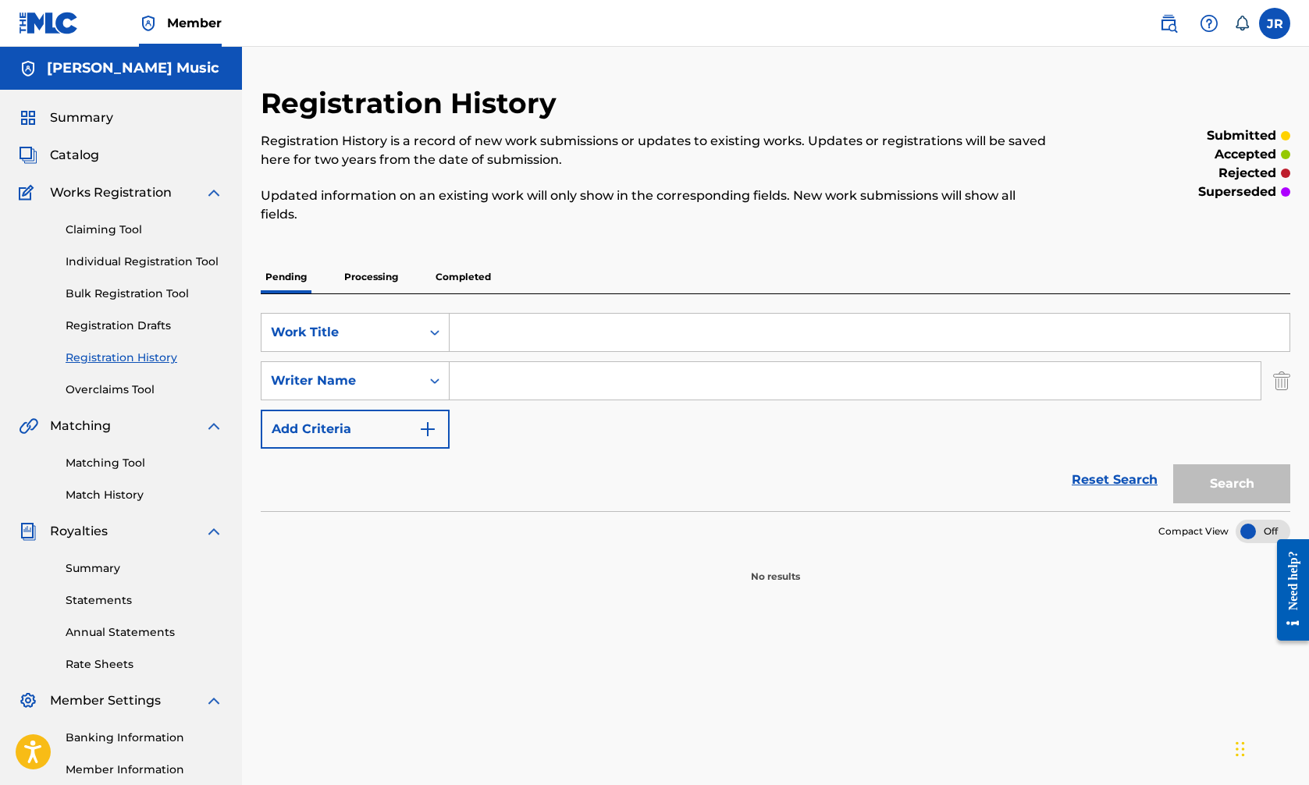
click at [430, 429] on img "Search Form" at bounding box center [427, 429] width 19 height 19
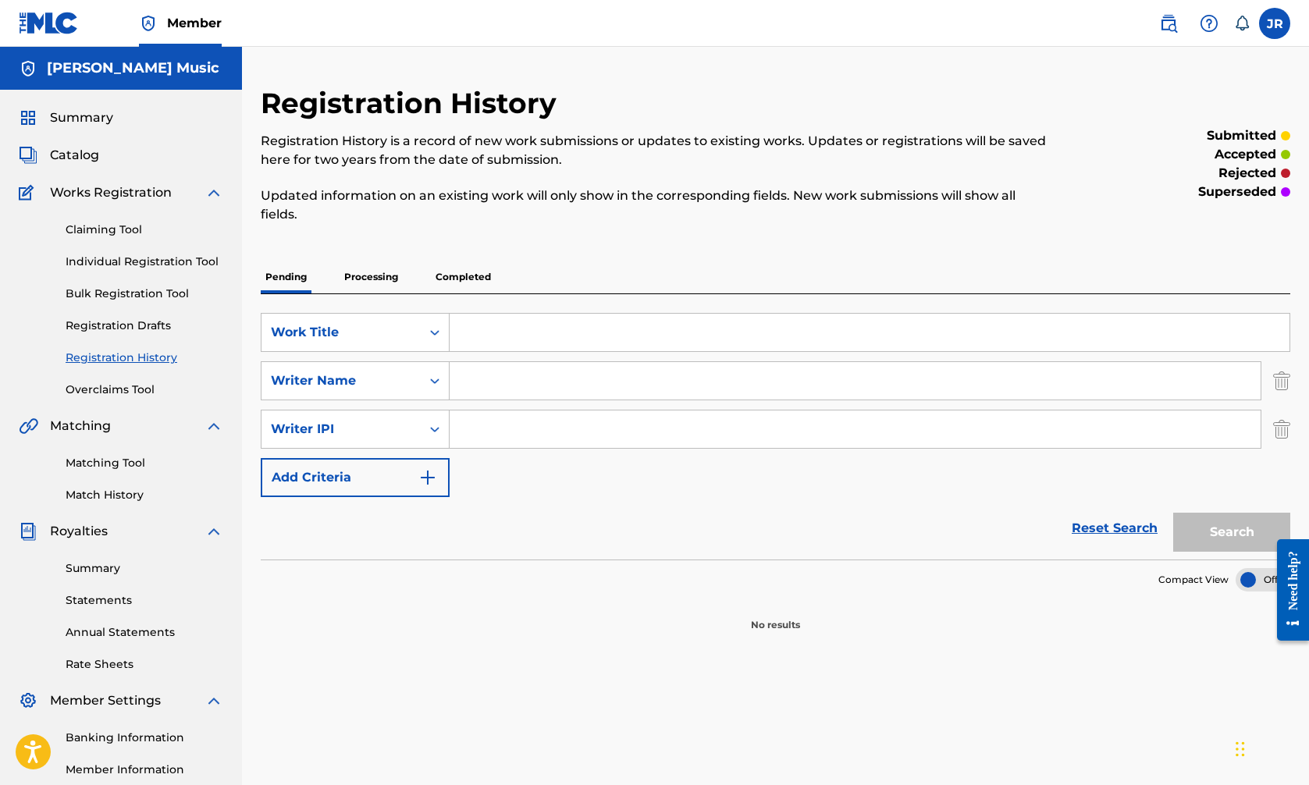
click at [427, 475] on img "Search Form" at bounding box center [427, 477] width 19 height 19
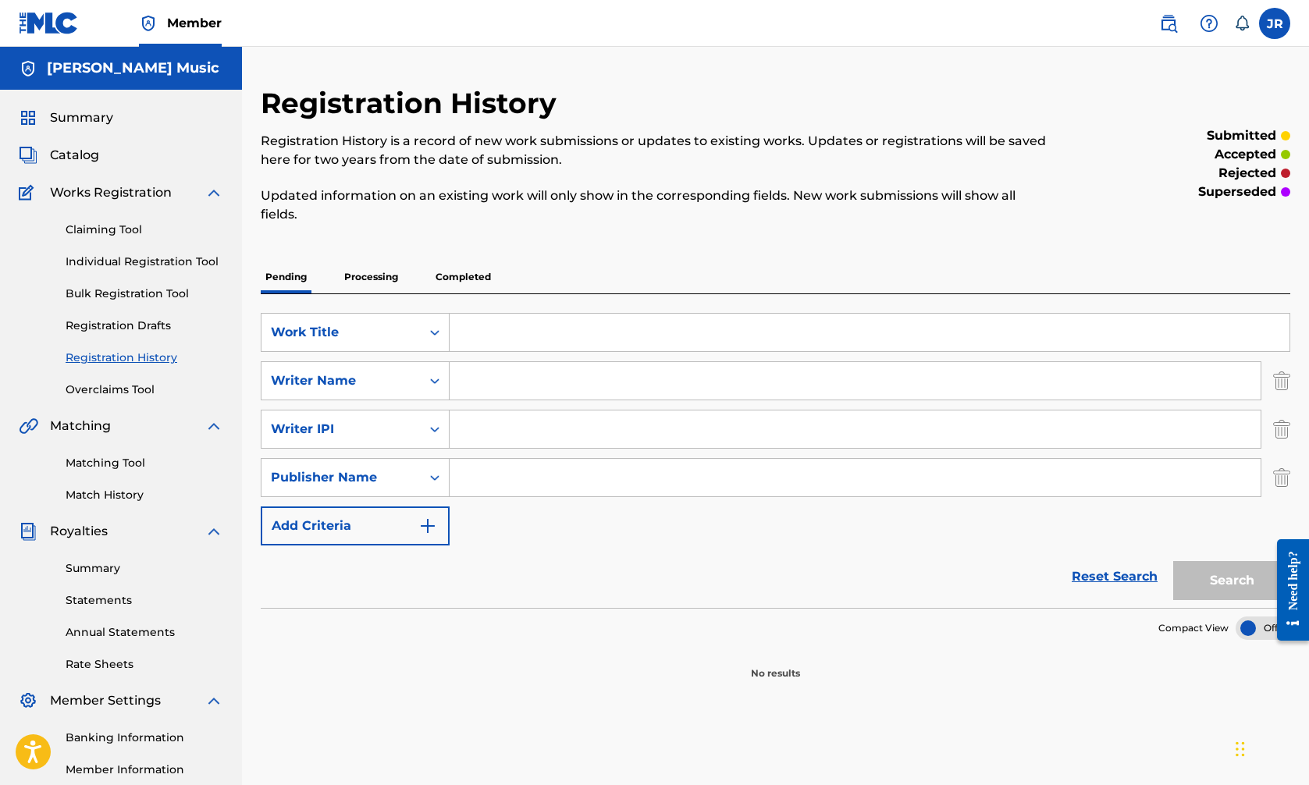
click at [433, 521] on img "Search Form" at bounding box center [427, 526] width 19 height 19
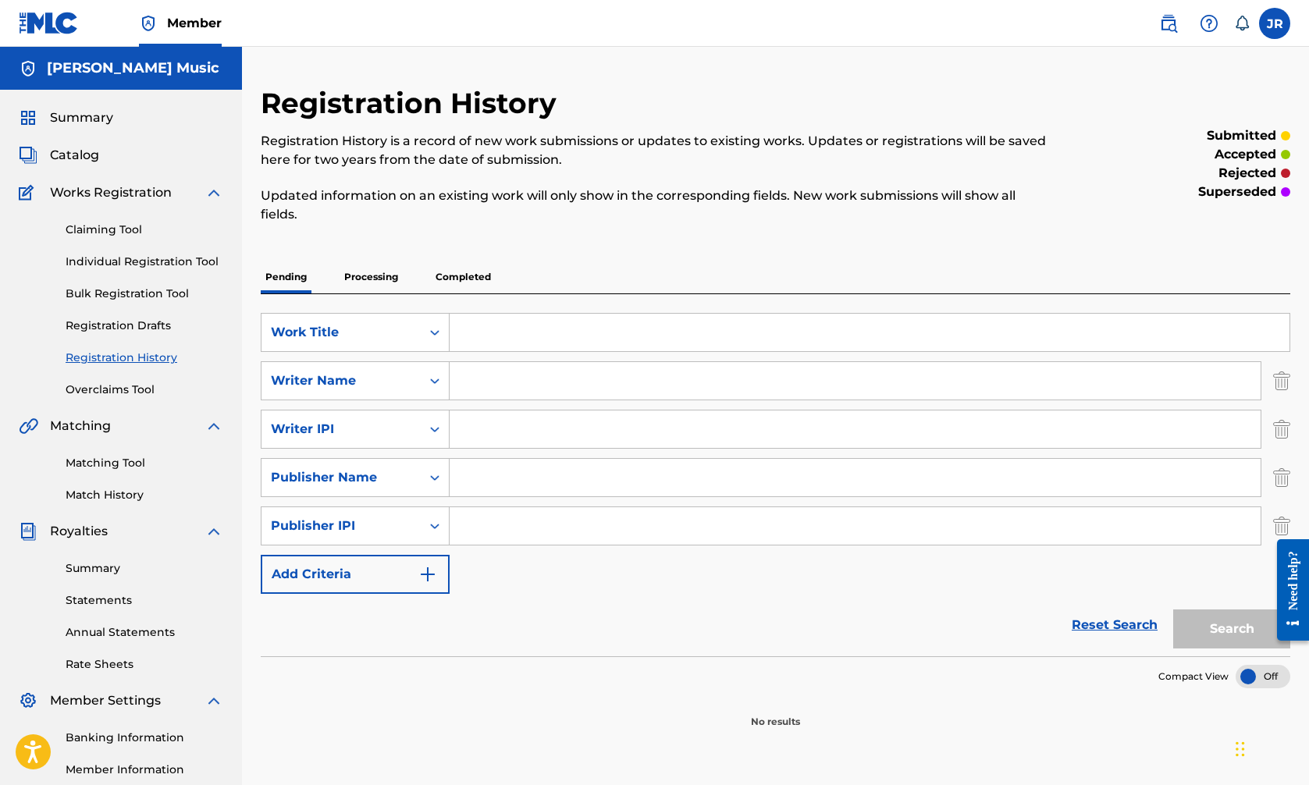
click at [428, 574] on img "Search Form" at bounding box center [427, 574] width 19 height 19
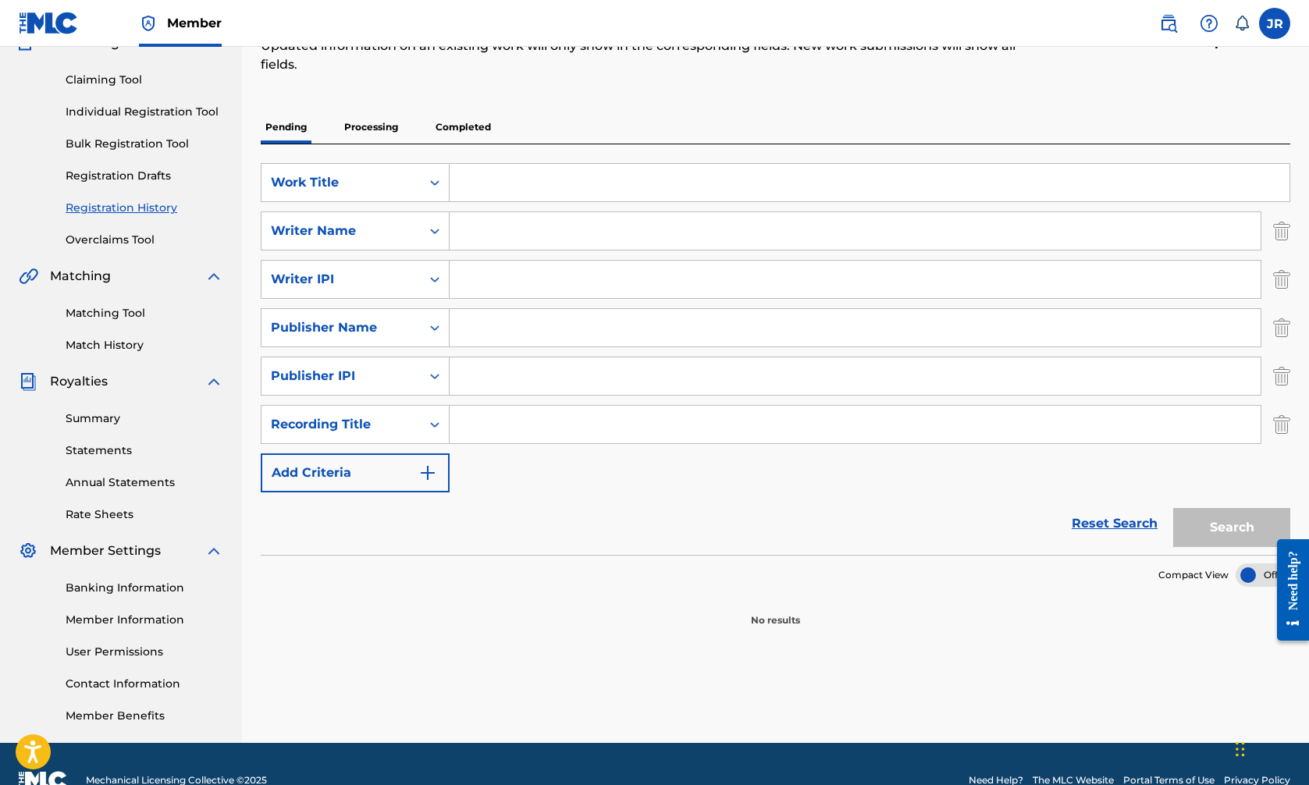
scroll to position [172, 0]
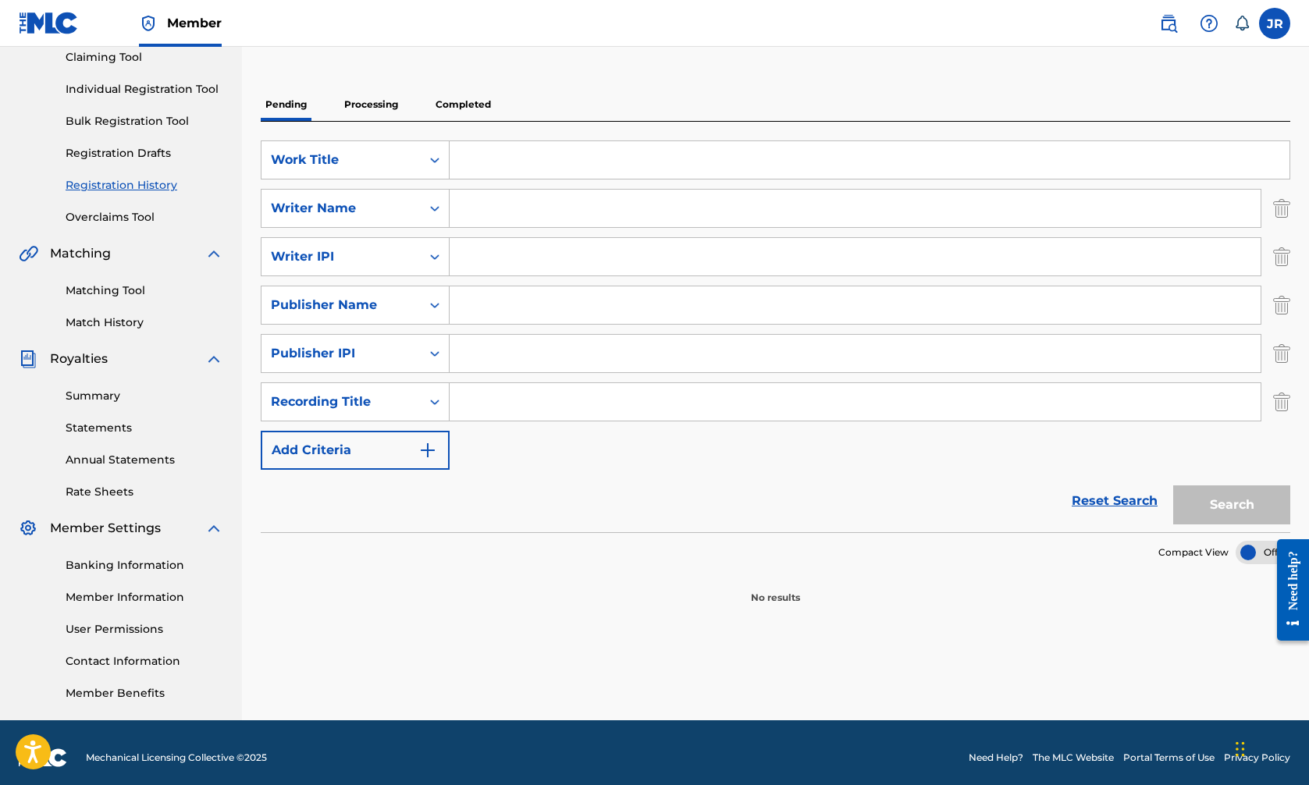
click at [424, 453] on img "Search Form" at bounding box center [427, 450] width 19 height 19
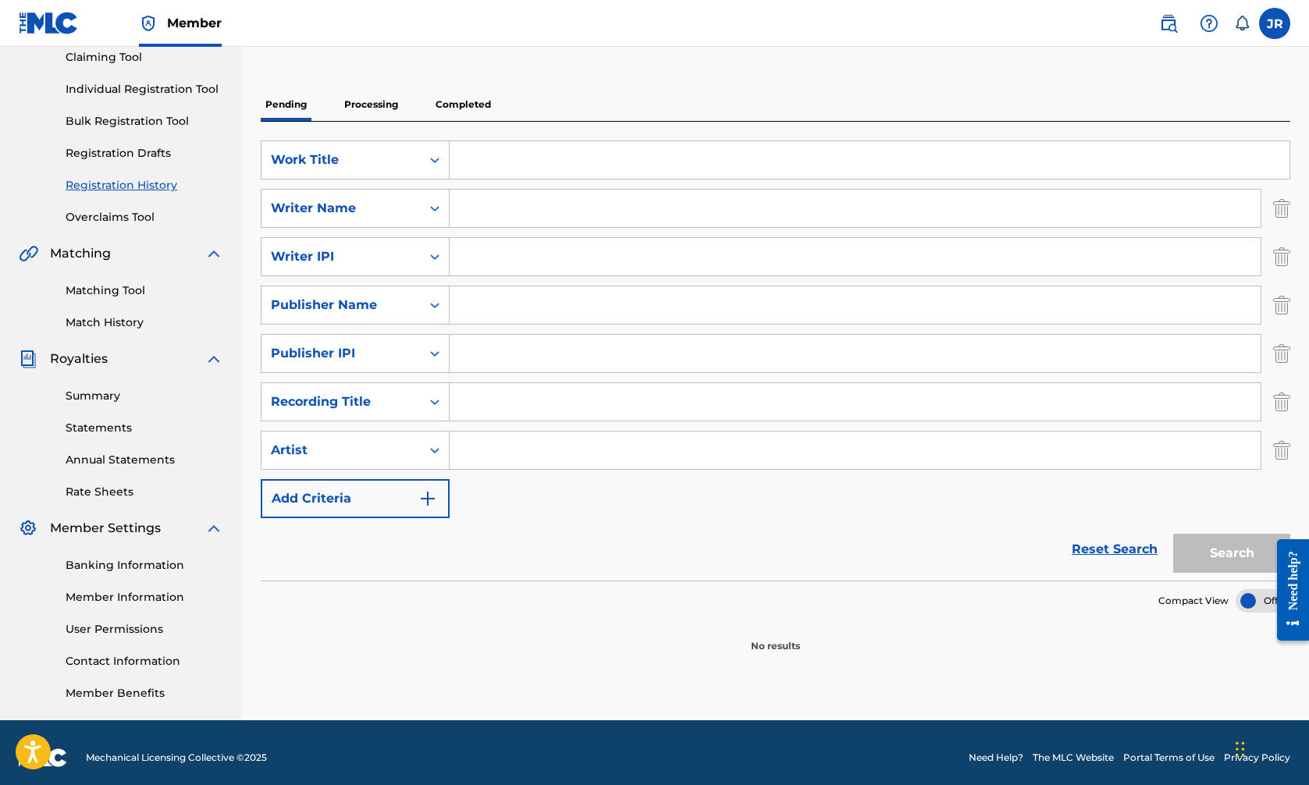
click at [425, 496] on img "Search Form" at bounding box center [427, 498] width 19 height 19
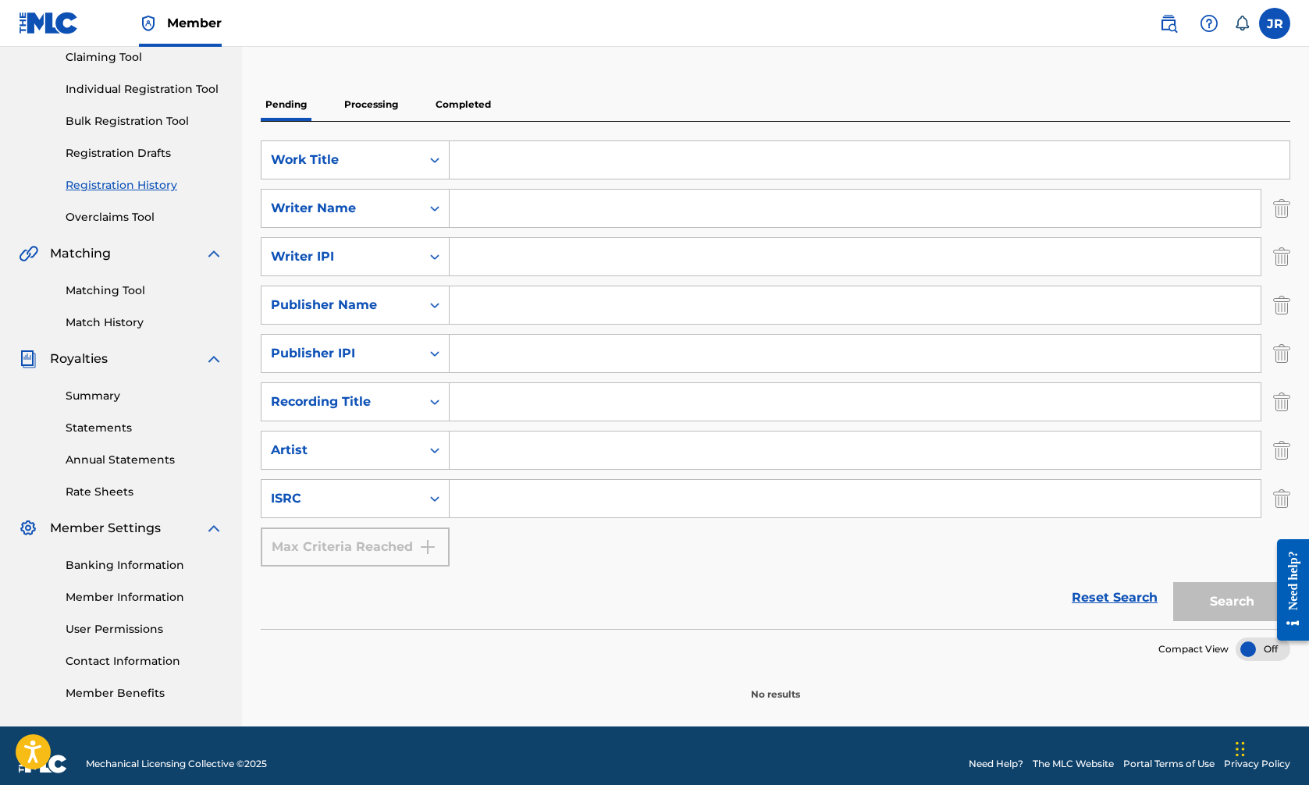
scroll to position [0, 0]
